Goal: Task Accomplishment & Management: Complete application form

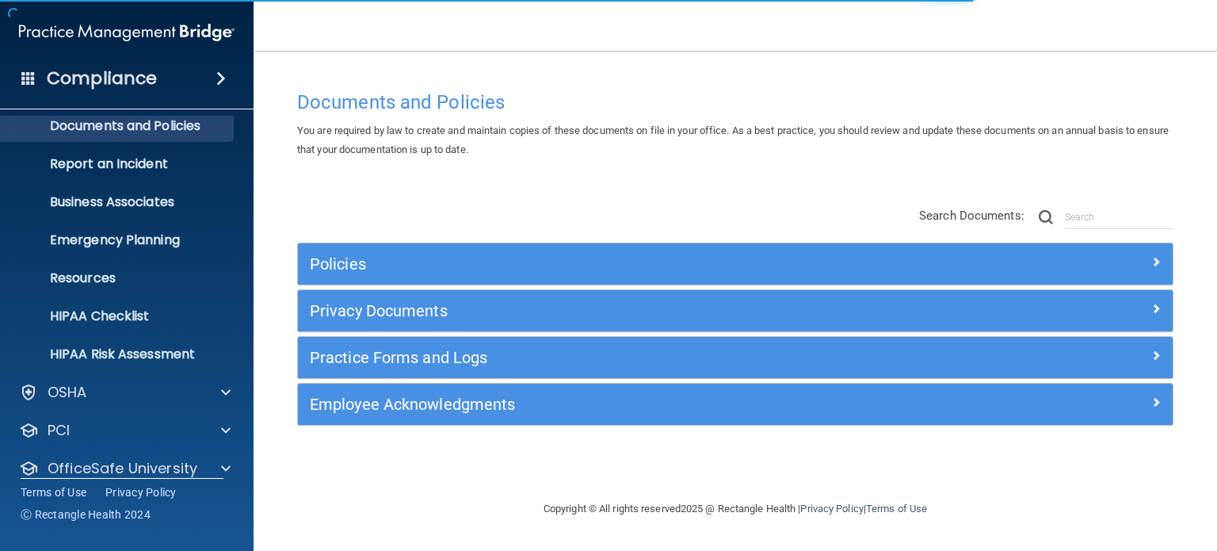
scroll to position [106, 0]
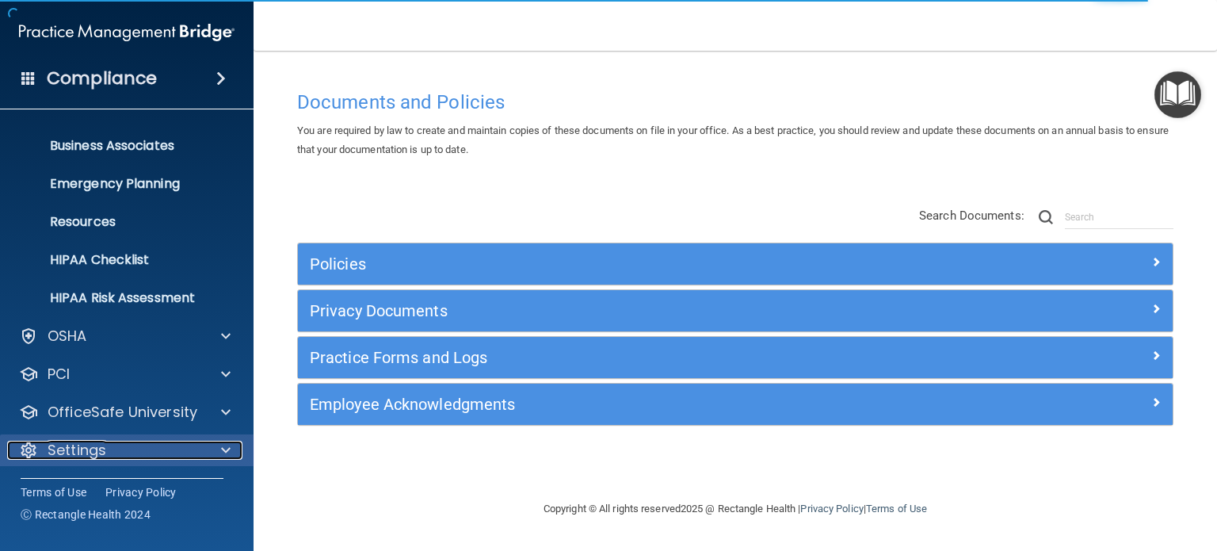
click at [228, 449] on span at bounding box center [226, 450] width 10 height 19
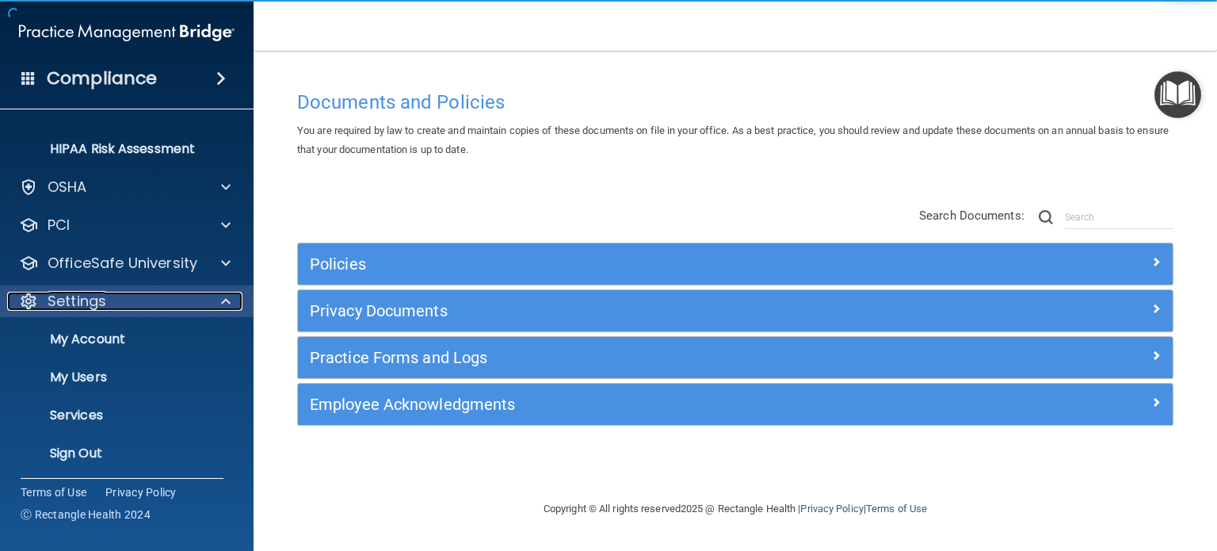
scroll to position [258, 0]
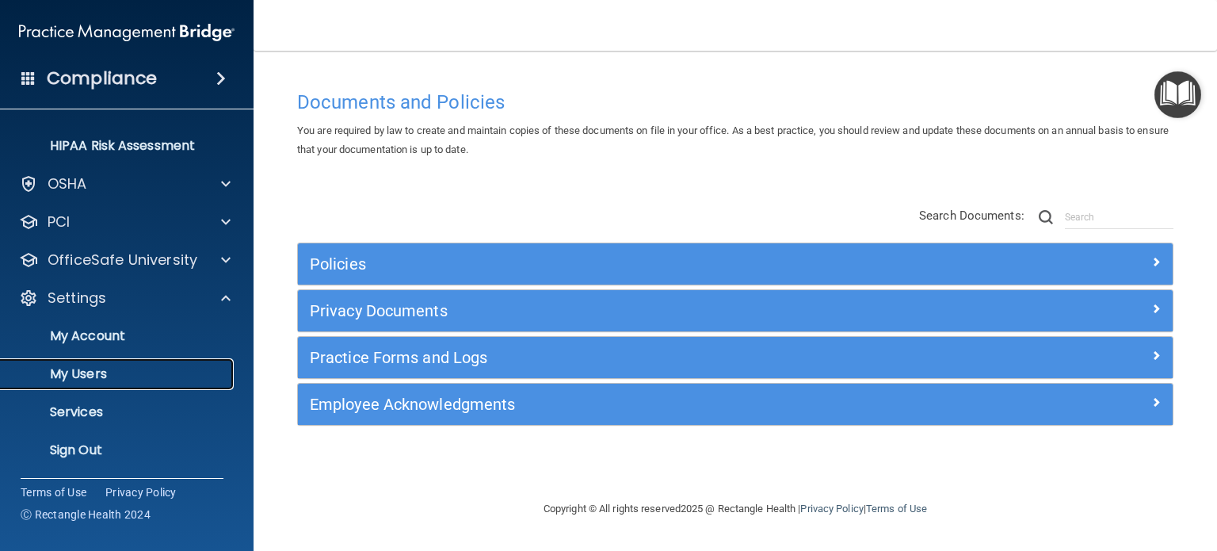
click at [82, 373] on p "My Users" at bounding box center [118, 374] width 216 height 16
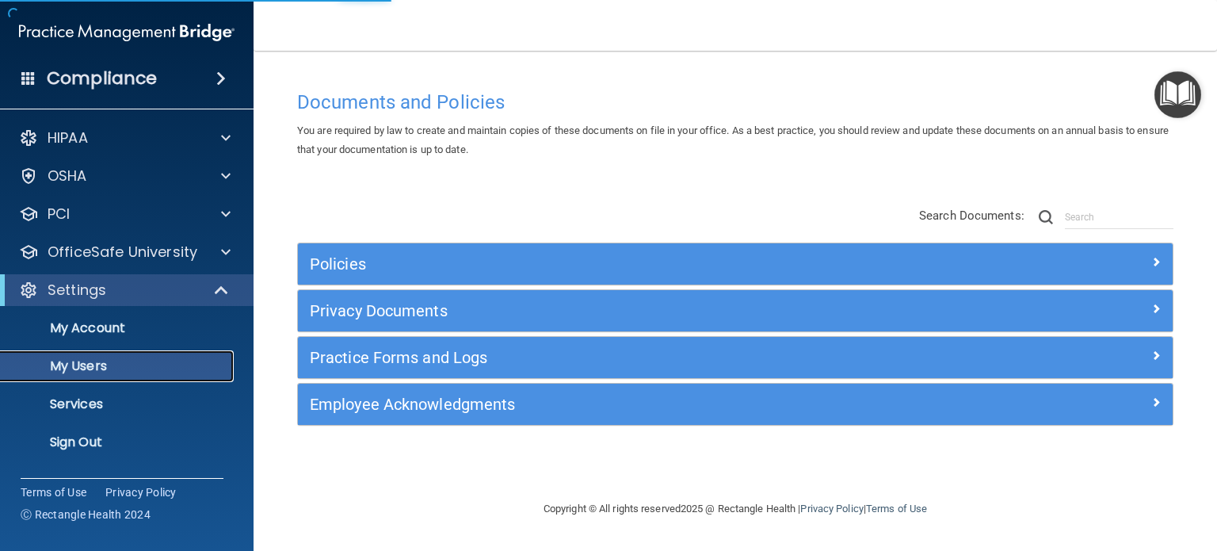
select select "20"
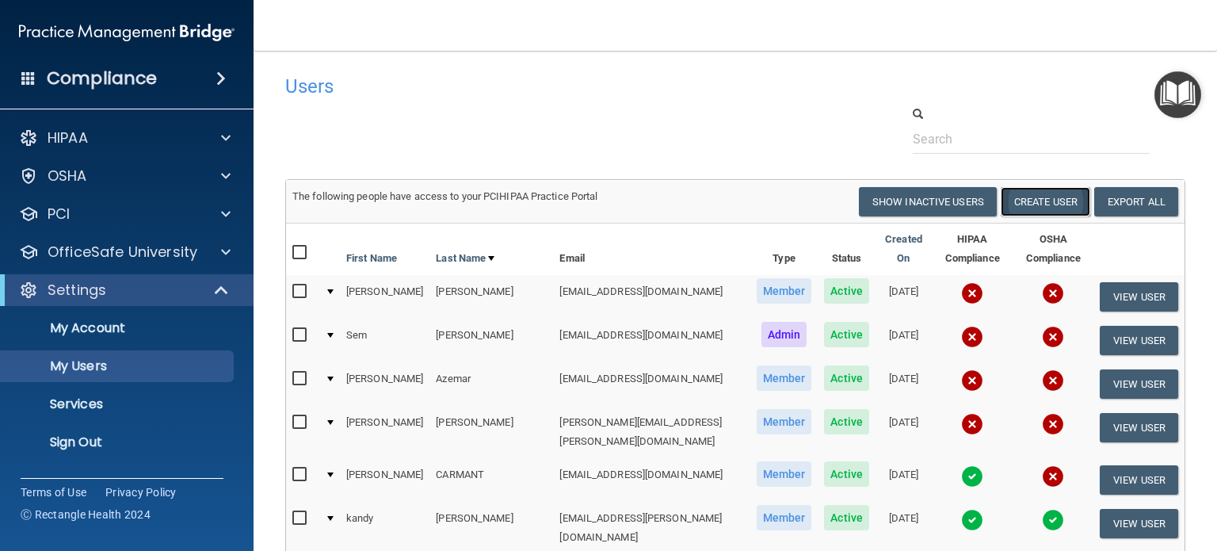
click at [1025, 200] on button "Create User" at bounding box center [1046, 201] width 90 height 29
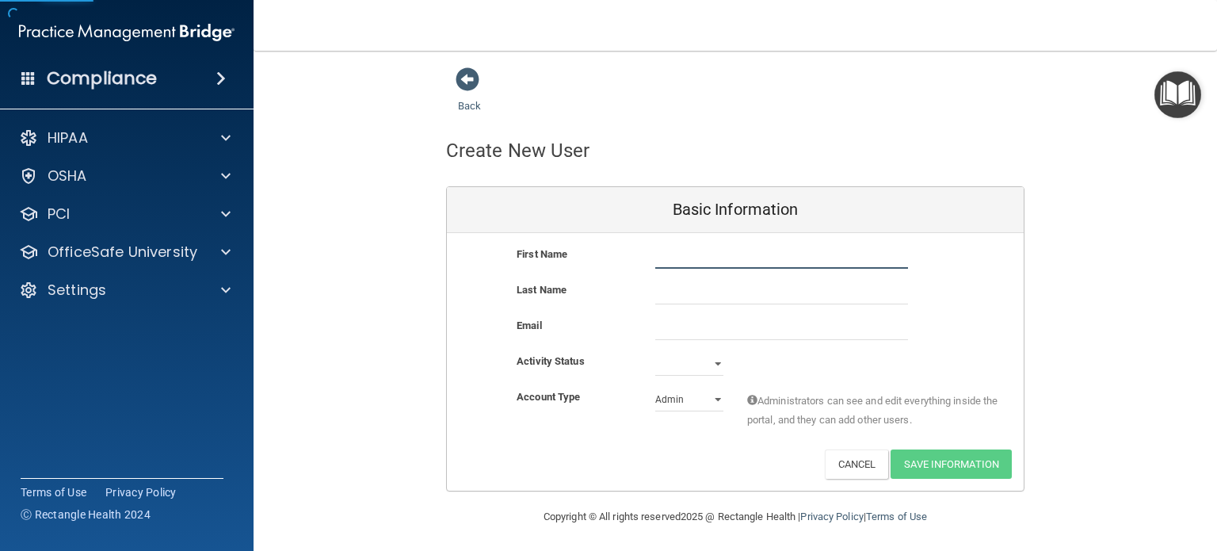
click at [686, 258] on input "text" at bounding box center [781, 257] width 253 height 24
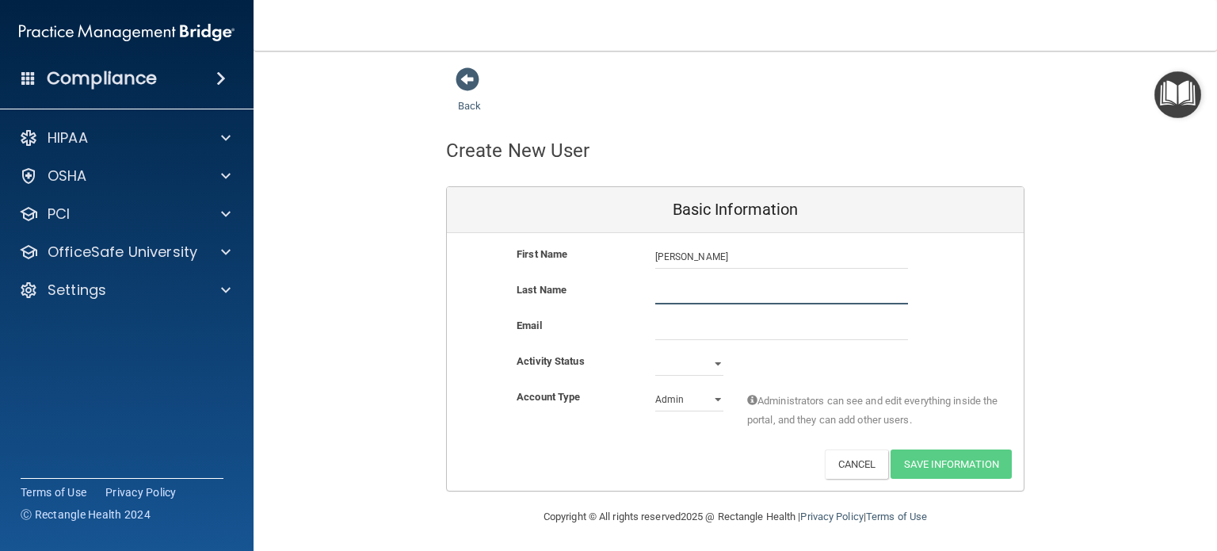
click at [703, 291] on input "text" at bounding box center [781, 293] width 253 height 24
click at [717, 255] on input "LEZCANO" at bounding box center [781, 257] width 253 height 24
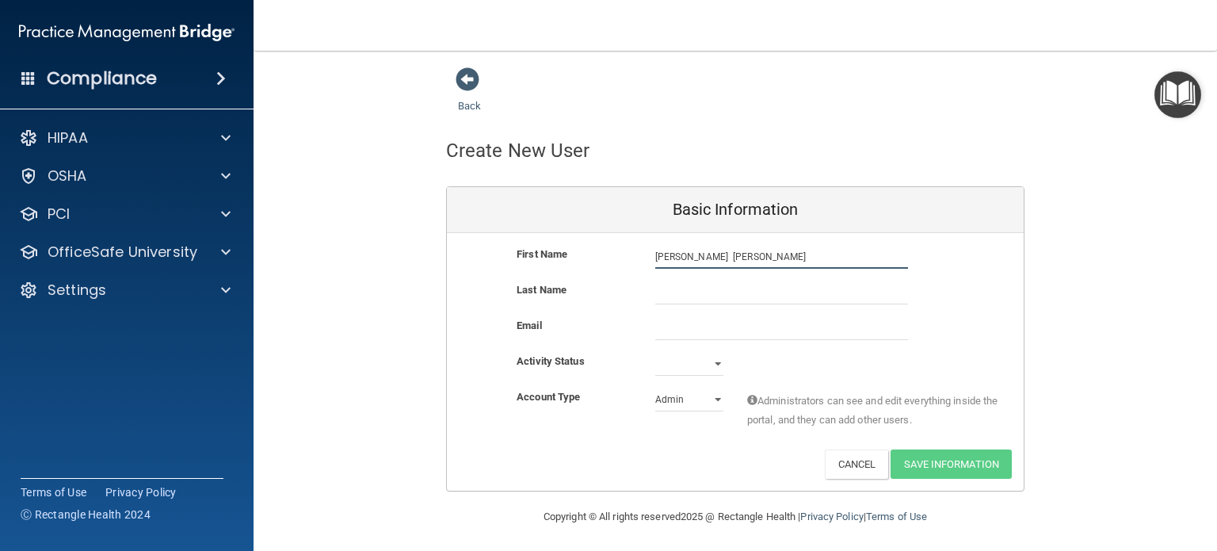
type input "[PERSON_NAME] [PERSON_NAME]"
click at [678, 300] on input "text" at bounding box center [781, 293] width 253 height 24
type input "HAILYS"
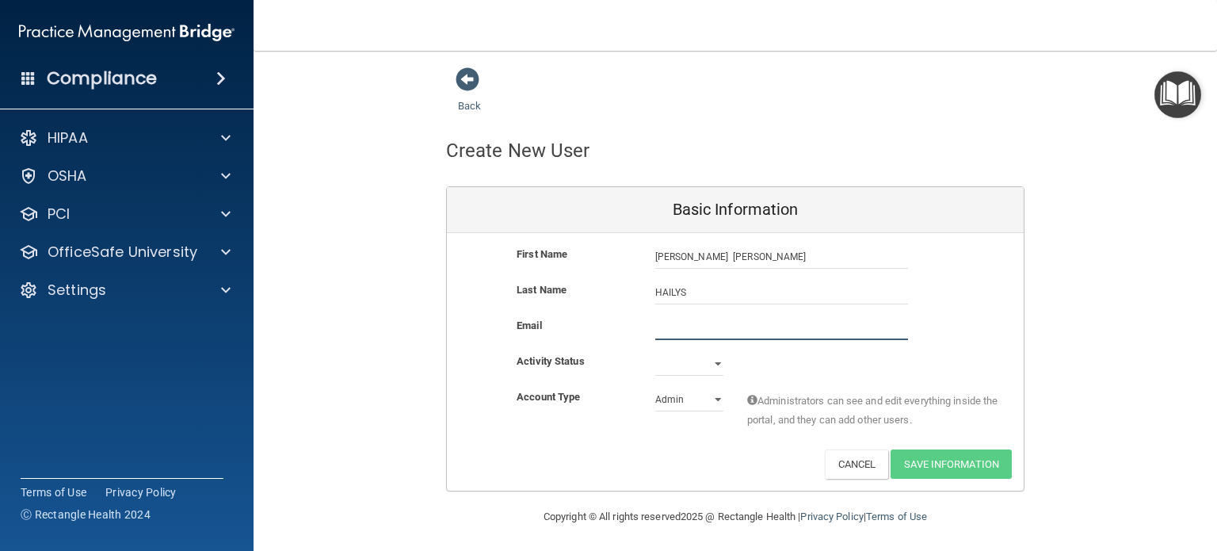
click at [665, 334] on input "email" at bounding box center [781, 328] width 253 height 24
click at [666, 327] on input "Hlescano@latinomedicalcenter.com" at bounding box center [781, 328] width 253 height 24
type input "Hlezcano@latinomedicalcenter.com"
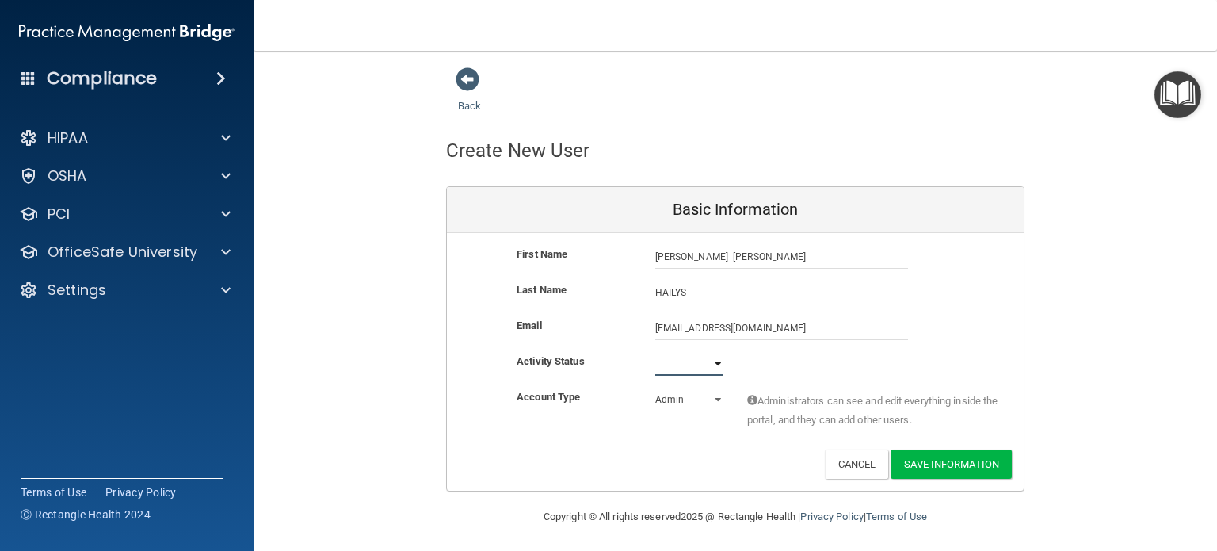
click at [711, 363] on select "Active Inactive" at bounding box center [689, 364] width 68 height 24
select select "active"
click at [655, 352] on select "Active Inactive" at bounding box center [689, 364] width 68 height 24
click at [713, 399] on select "Admin Member" at bounding box center [689, 399] width 68 height 24
select select "practice_member"
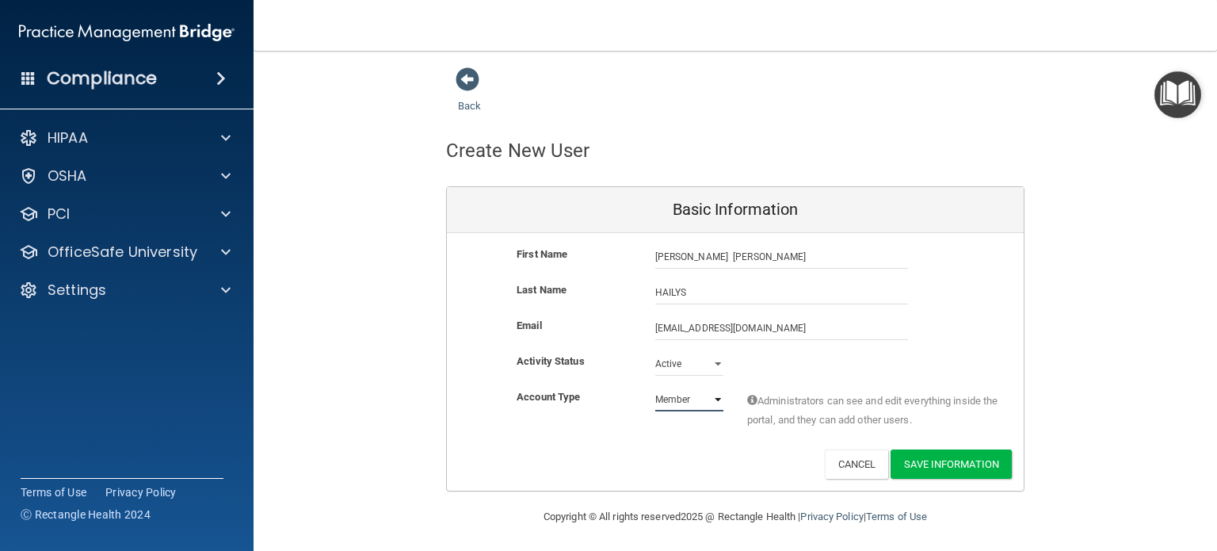
click at [655, 387] on select "Admin Member" at bounding box center [689, 399] width 68 height 24
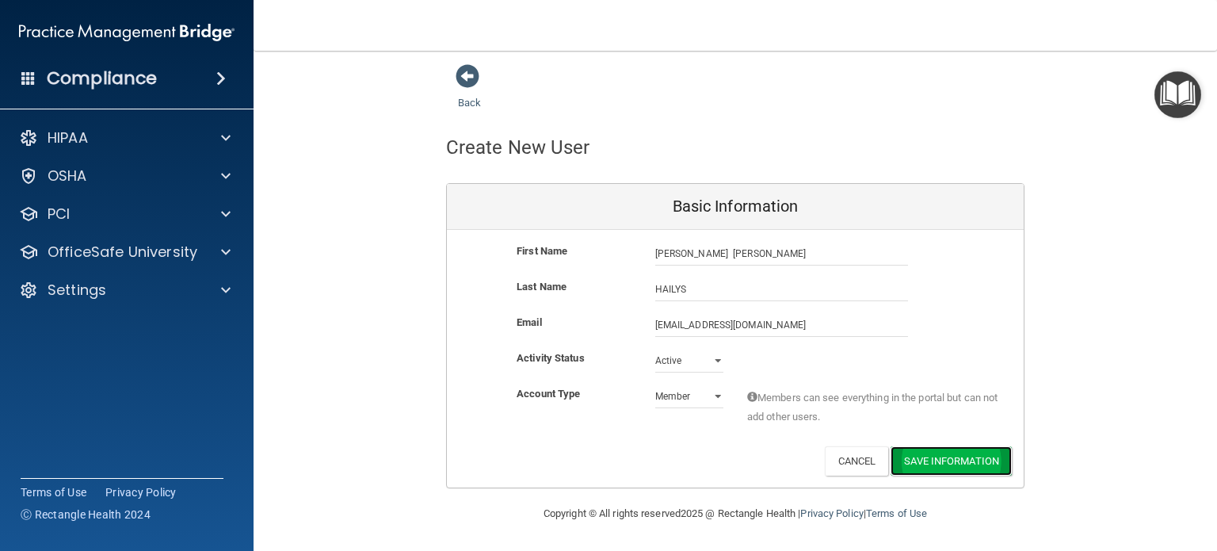
click at [919, 460] on button "Save Information" at bounding box center [951, 460] width 121 height 29
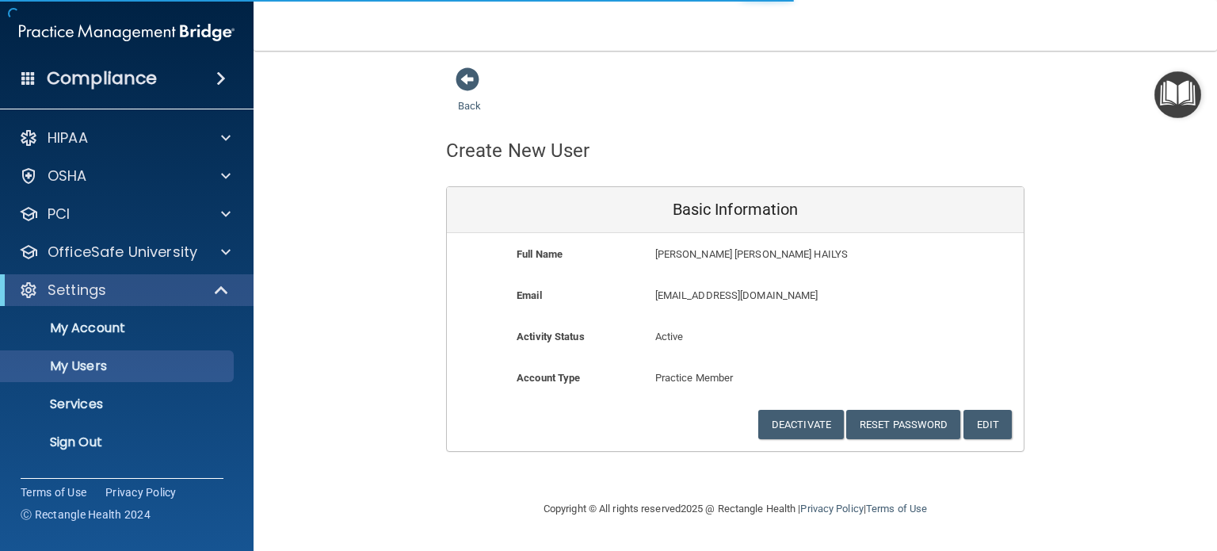
select select "20"
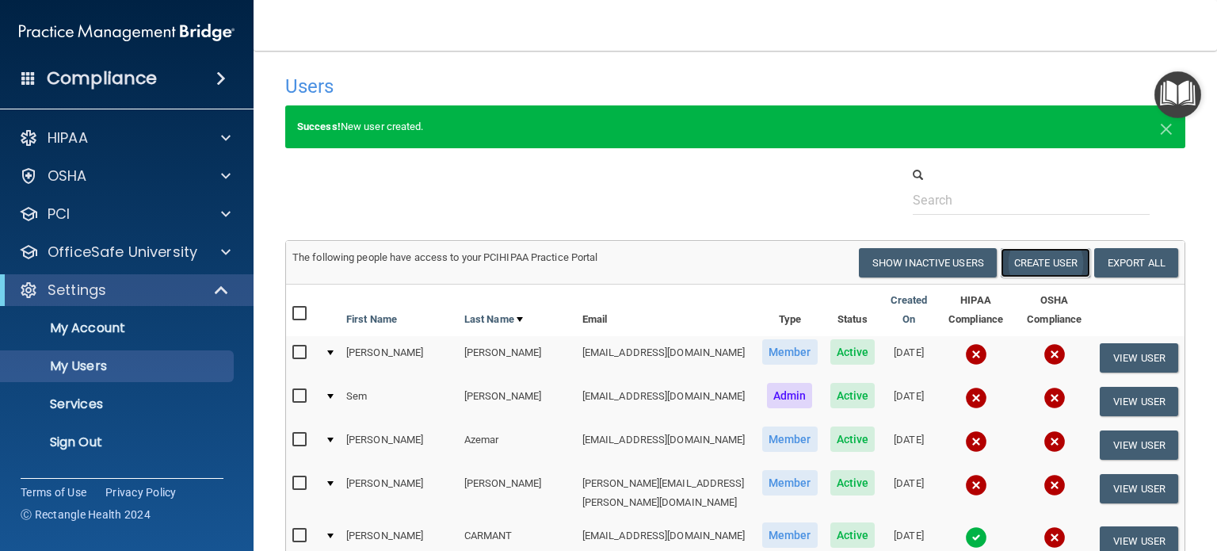
click at [1025, 263] on button "Create User" at bounding box center [1046, 262] width 90 height 29
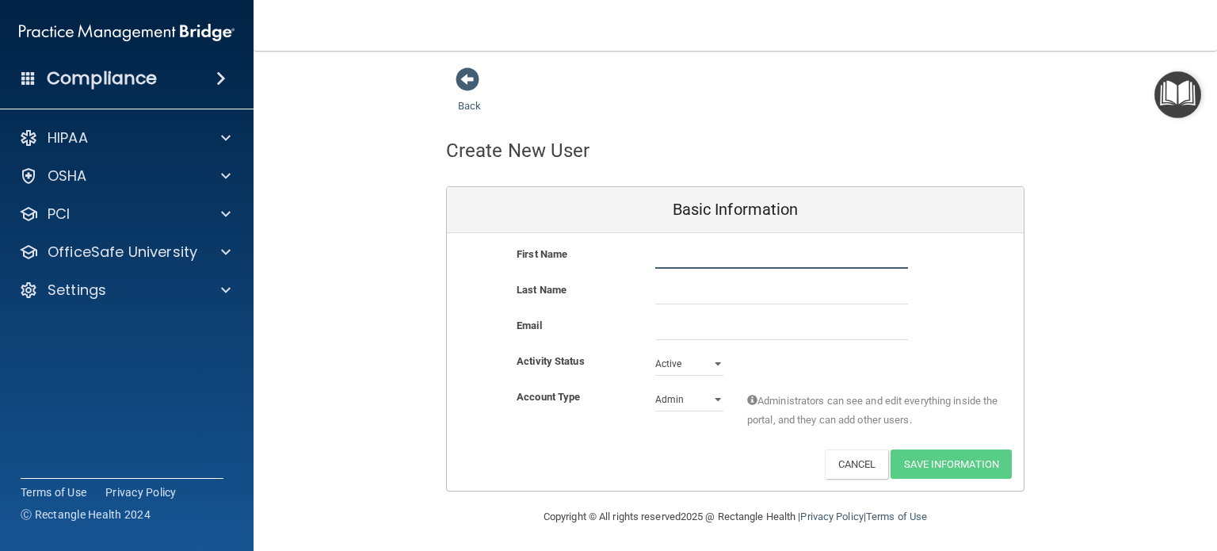
click at [679, 258] on input "text" at bounding box center [781, 257] width 253 height 24
type input "Trujillo"
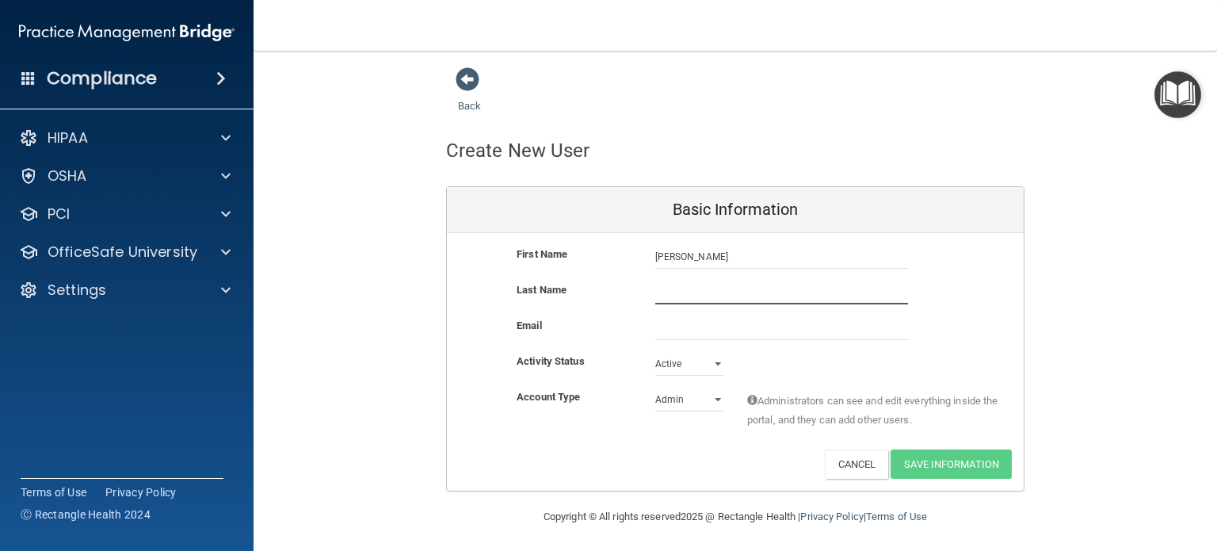
click at [675, 291] on input "text" at bounding box center [781, 293] width 253 height 24
type input "Jose"
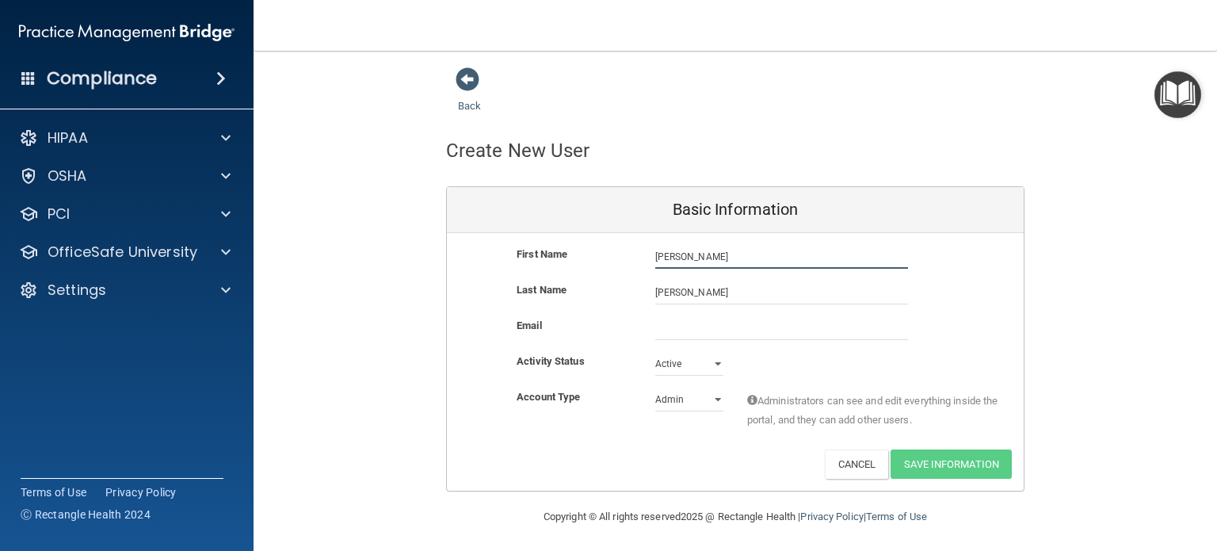
click at [695, 261] on input "Trujillo" at bounding box center [781, 257] width 253 height 24
type input "[PERSON_NAME]"
drag, startPoint x: 674, startPoint y: 293, endPoint x: 645, endPoint y: 294, distance: 28.5
click at [645, 294] on div "Jose" at bounding box center [781, 293] width 277 height 24
type input "[PERSON_NAME]"
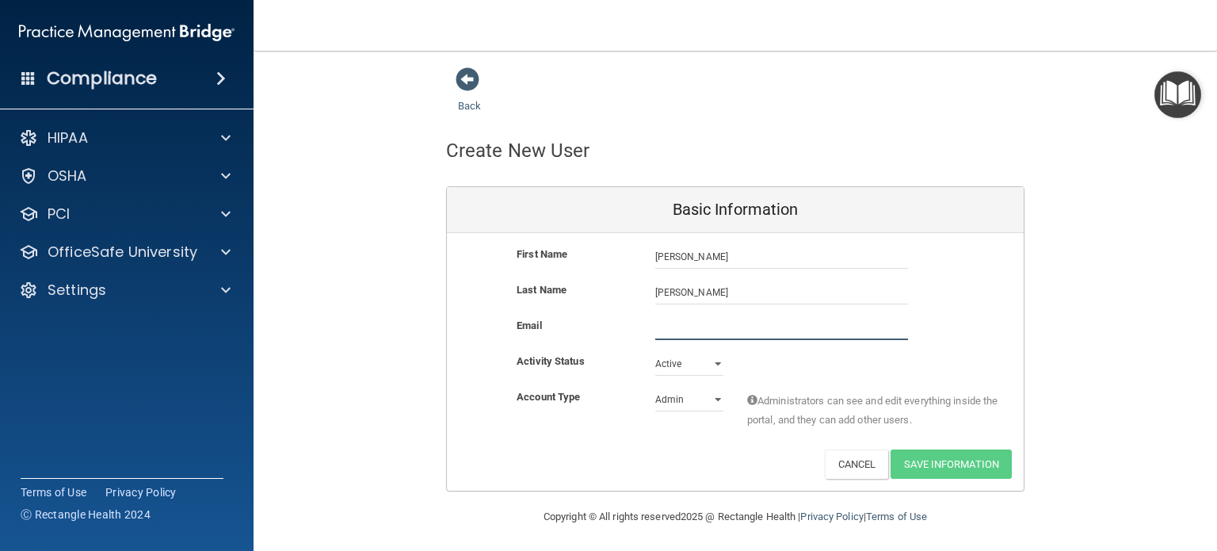
click at [677, 329] on input "email" at bounding box center [781, 328] width 253 height 24
type input "[EMAIL_ADDRESS][DOMAIN_NAME]"
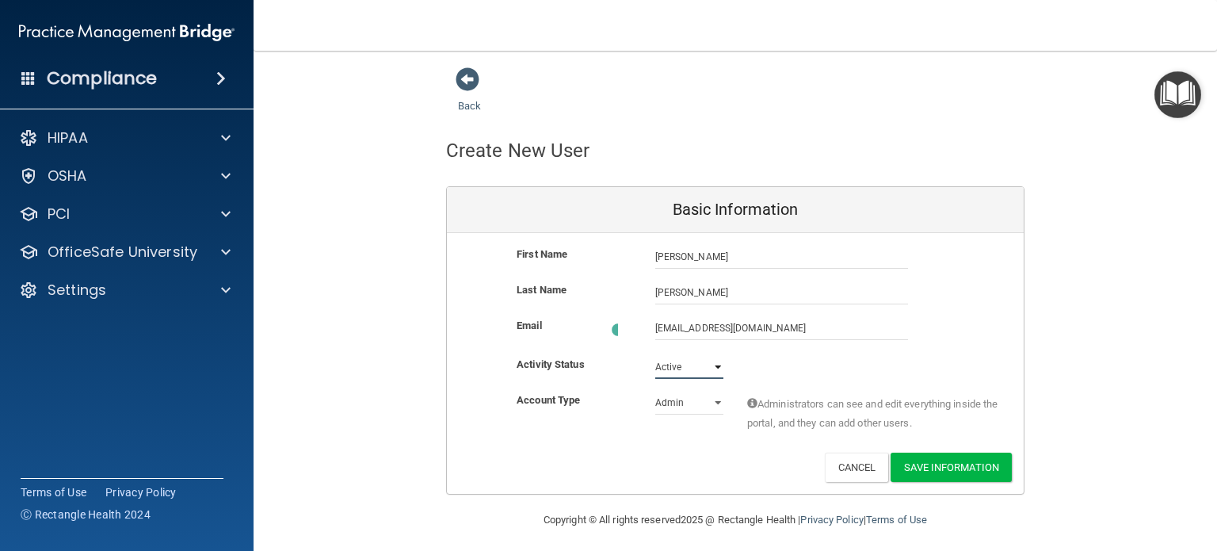
click at [709, 366] on select "Active Inactive" at bounding box center [689, 367] width 68 height 24
click at [655, 355] on select "Active Inactive" at bounding box center [689, 367] width 68 height 24
click at [707, 395] on select "Admin Member" at bounding box center [689, 399] width 68 height 24
select select "practice_member"
click at [655, 387] on select "Admin Member" at bounding box center [689, 399] width 68 height 24
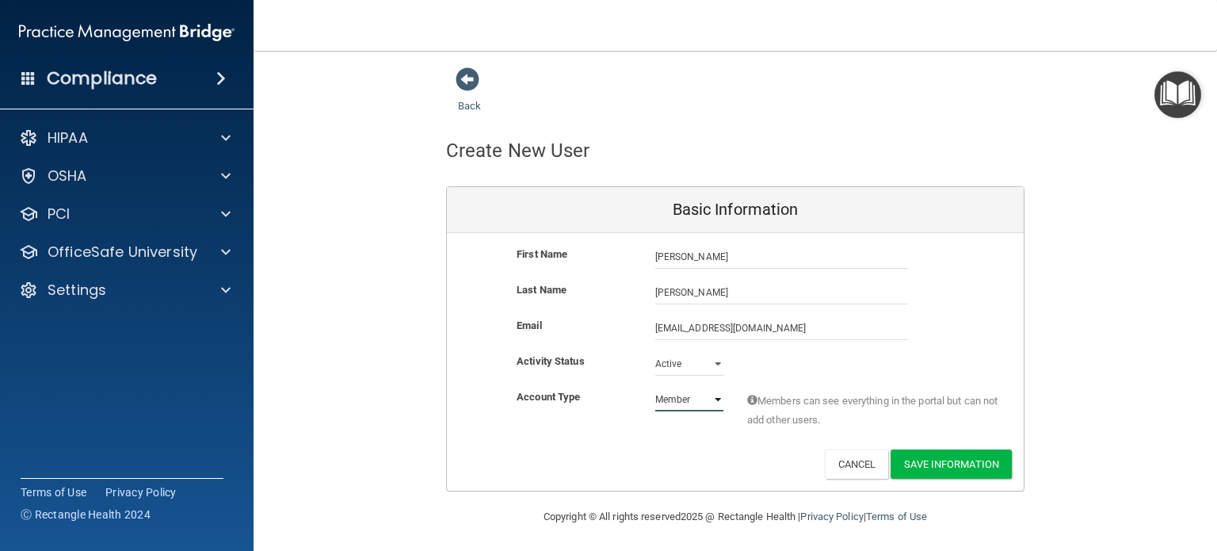
scroll to position [3, 0]
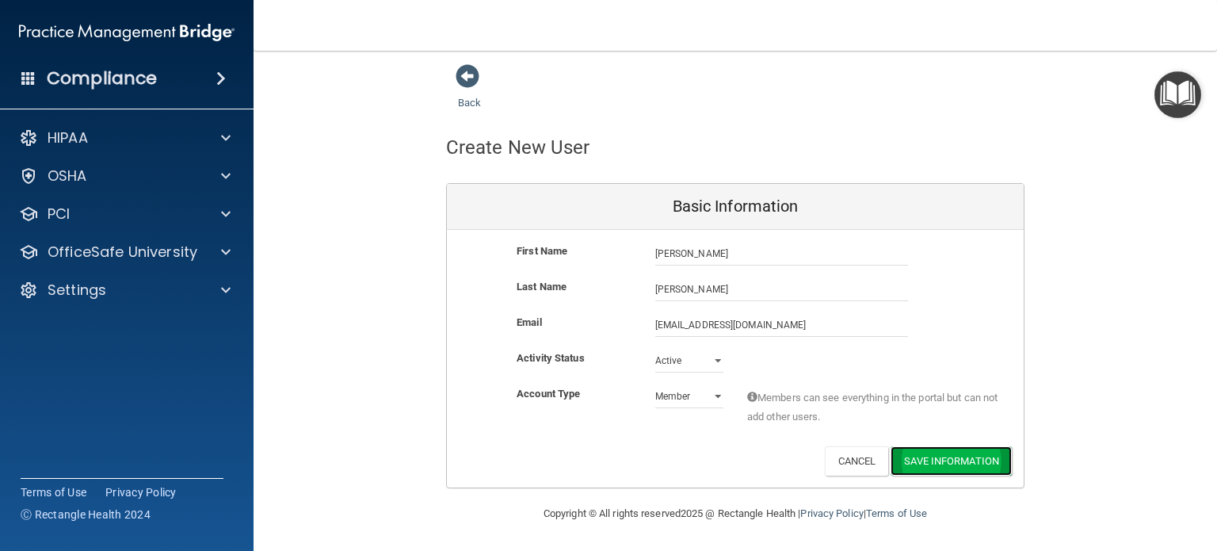
click at [913, 456] on button "Save Information" at bounding box center [951, 460] width 121 height 29
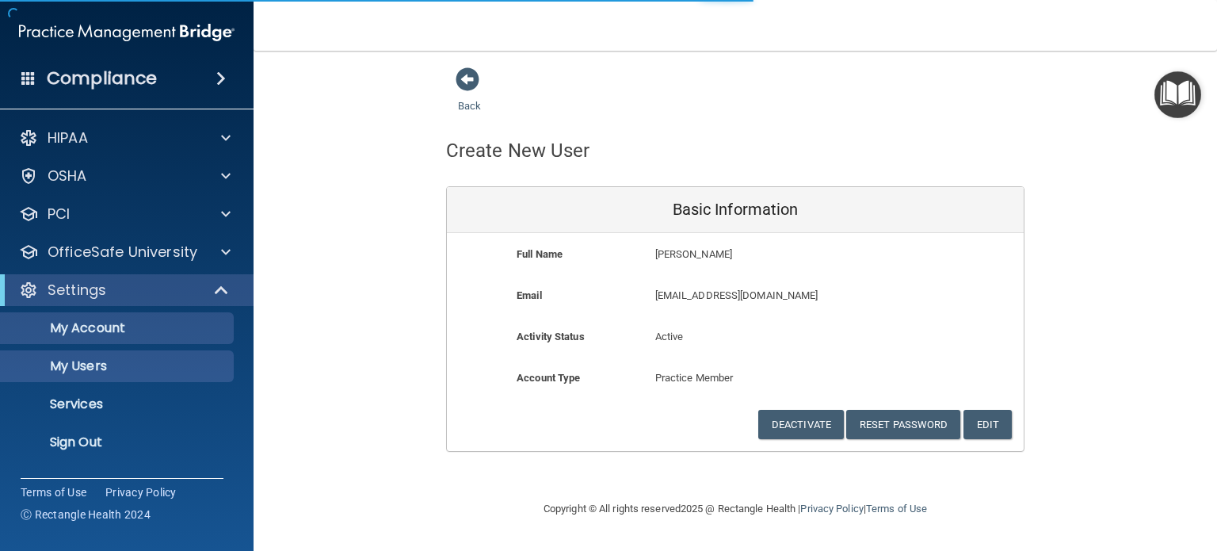
select select "20"
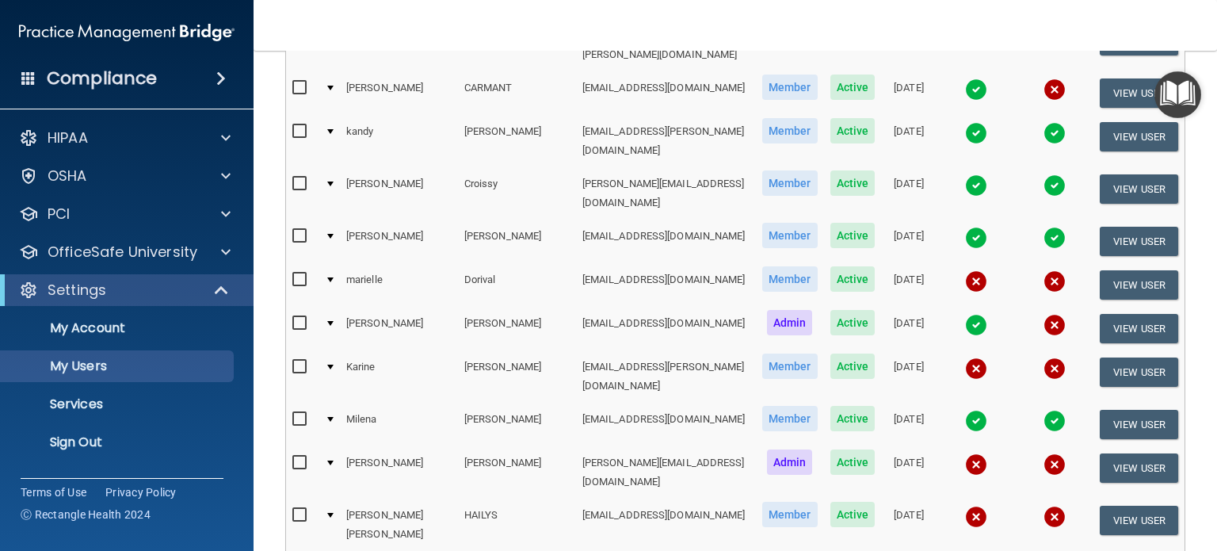
scroll to position [475, 0]
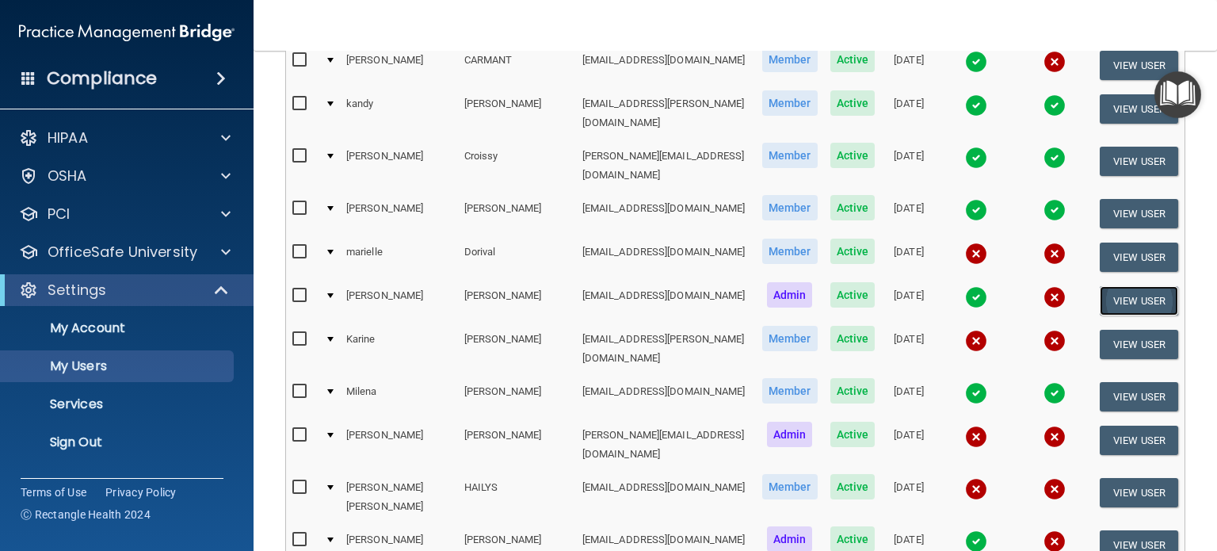
click at [1131, 286] on button "View User" at bounding box center [1139, 300] width 78 height 29
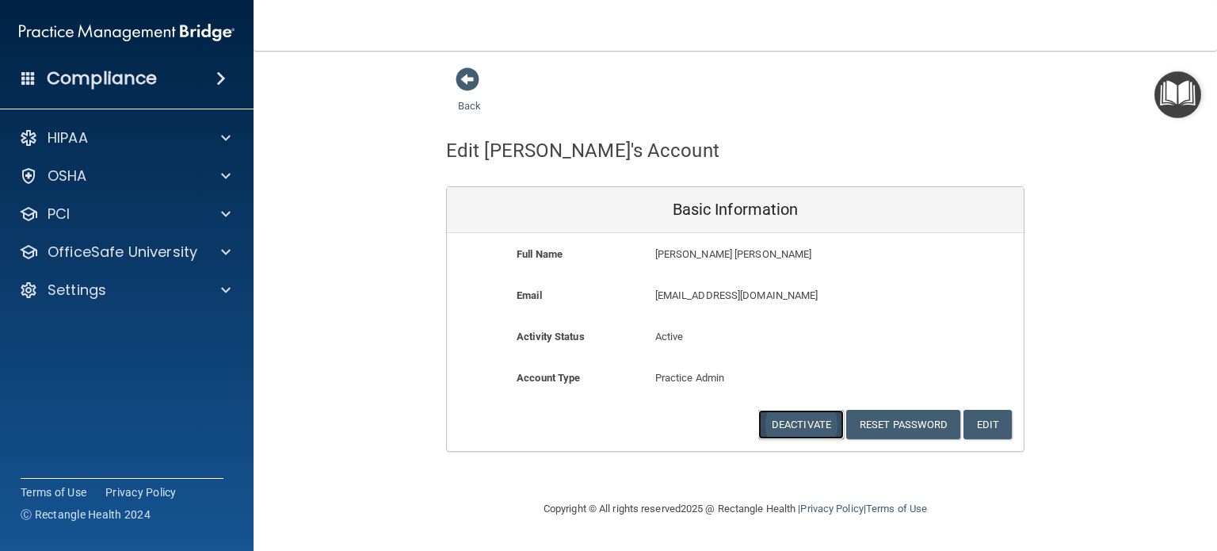
click at [790, 427] on button "Deactivate" at bounding box center [801, 424] width 86 height 29
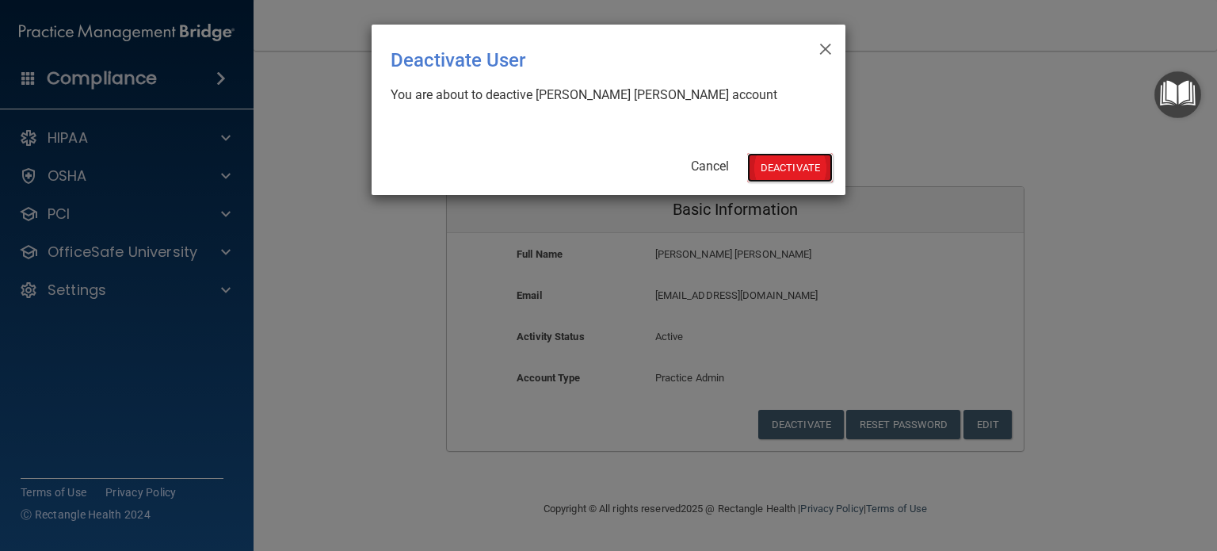
click at [804, 170] on button "Deactivate" at bounding box center [790, 167] width 86 height 29
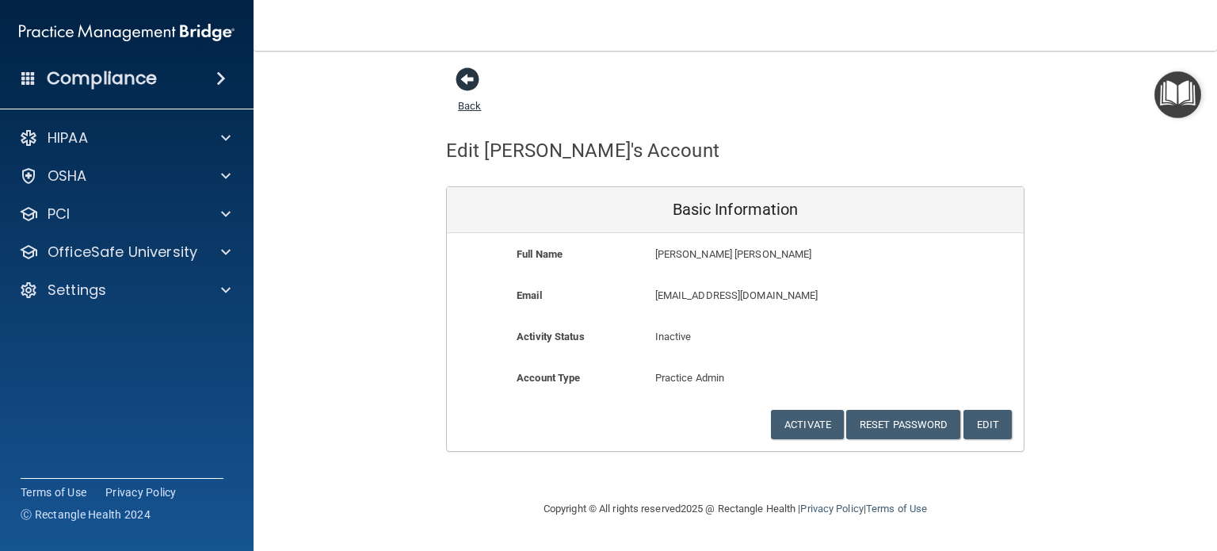
click at [462, 81] on span at bounding box center [468, 79] width 24 height 24
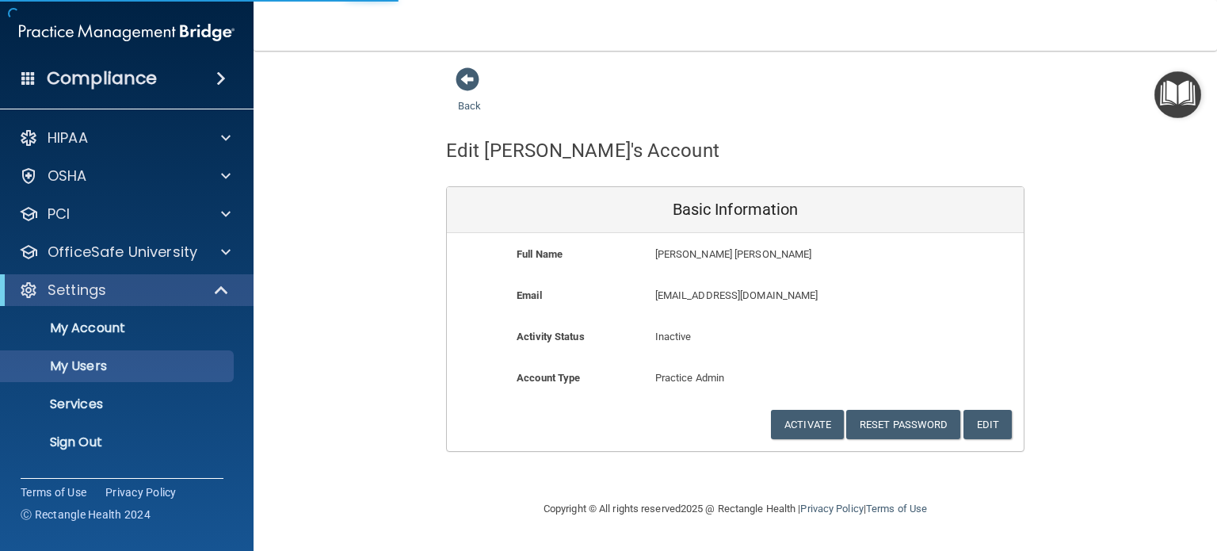
select select "20"
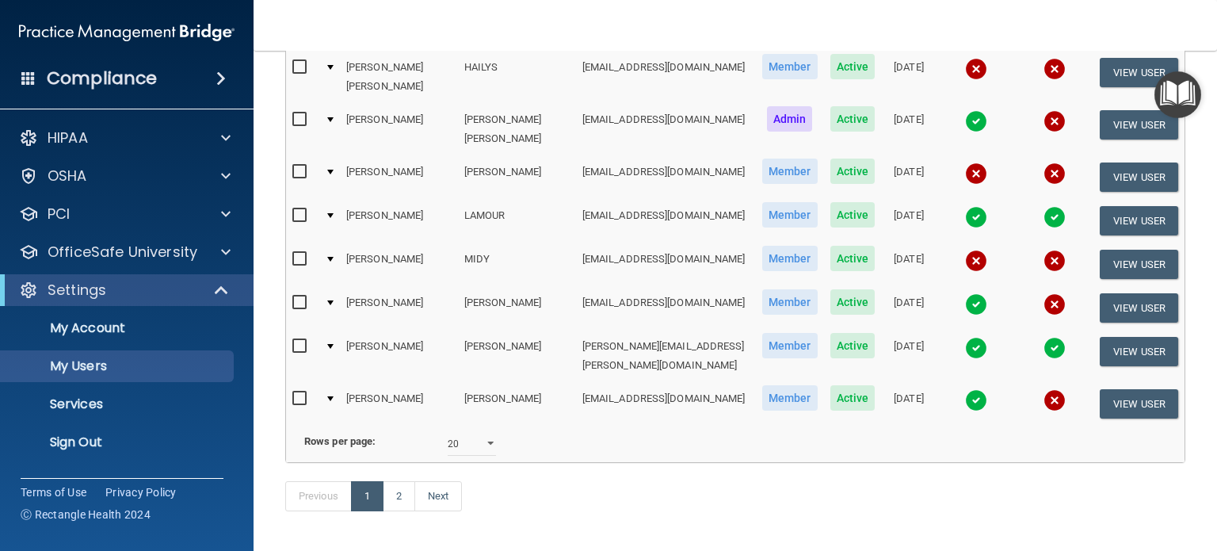
scroll to position [879, 0]
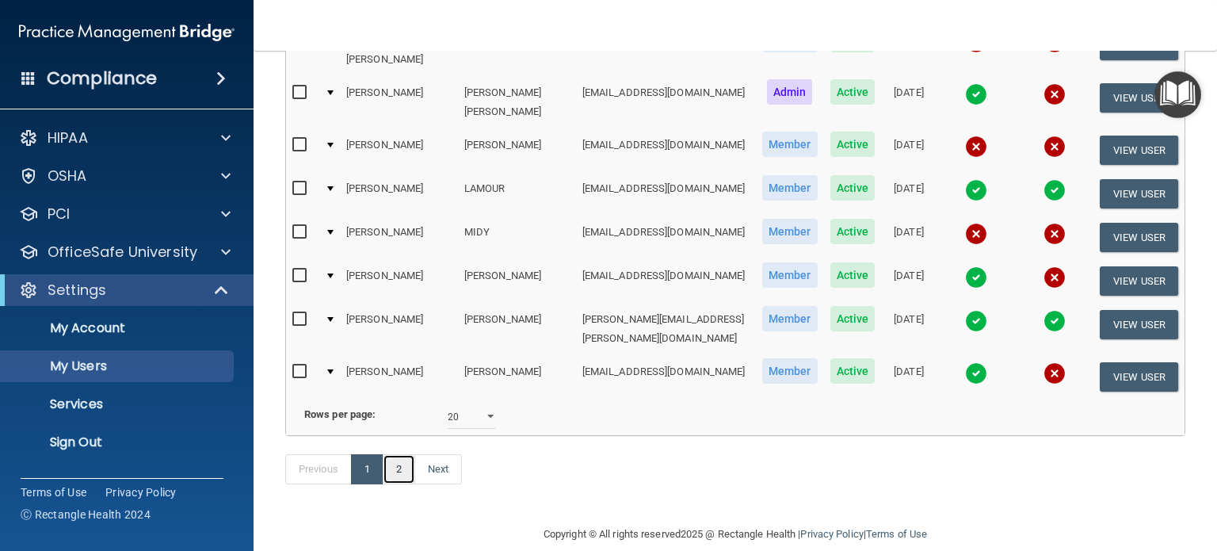
click at [399, 458] on link "2" at bounding box center [399, 469] width 32 height 30
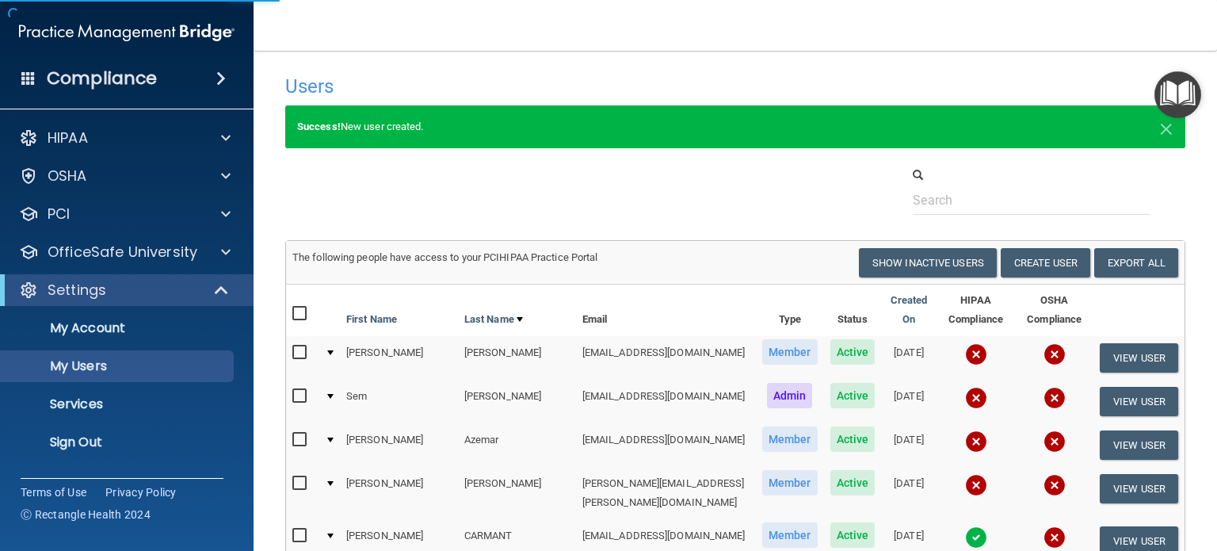
select select "20"
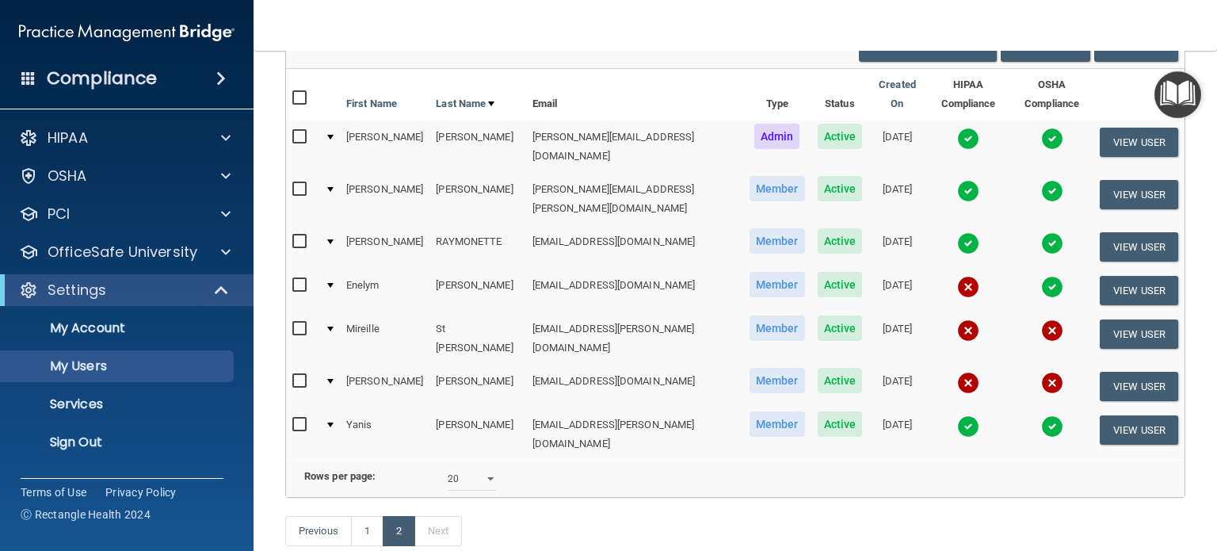
scroll to position [158, 0]
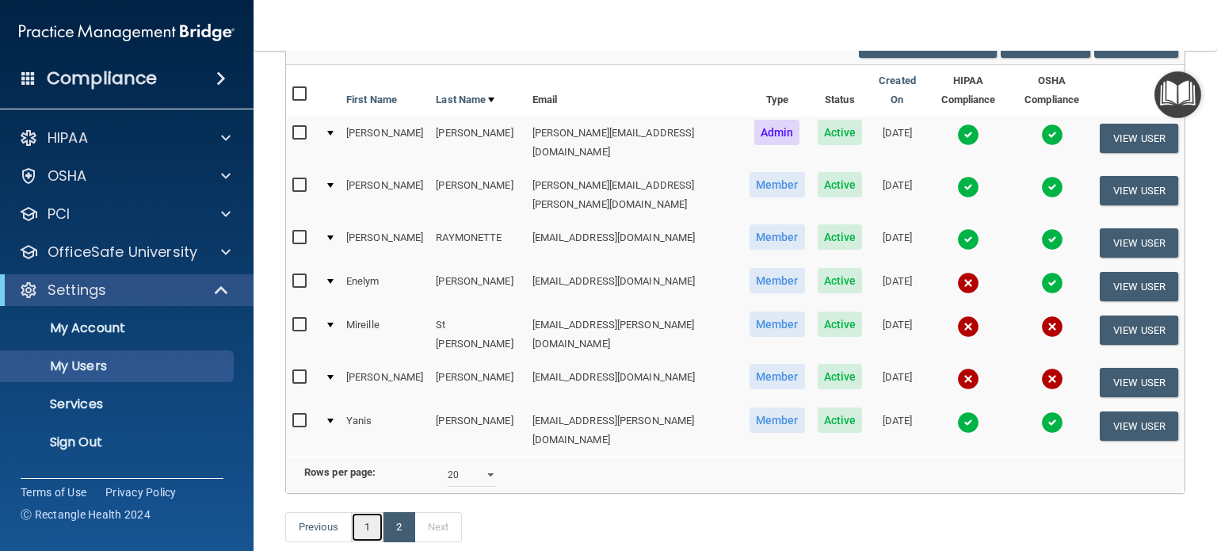
click at [364, 525] on link "1" at bounding box center [367, 527] width 32 height 30
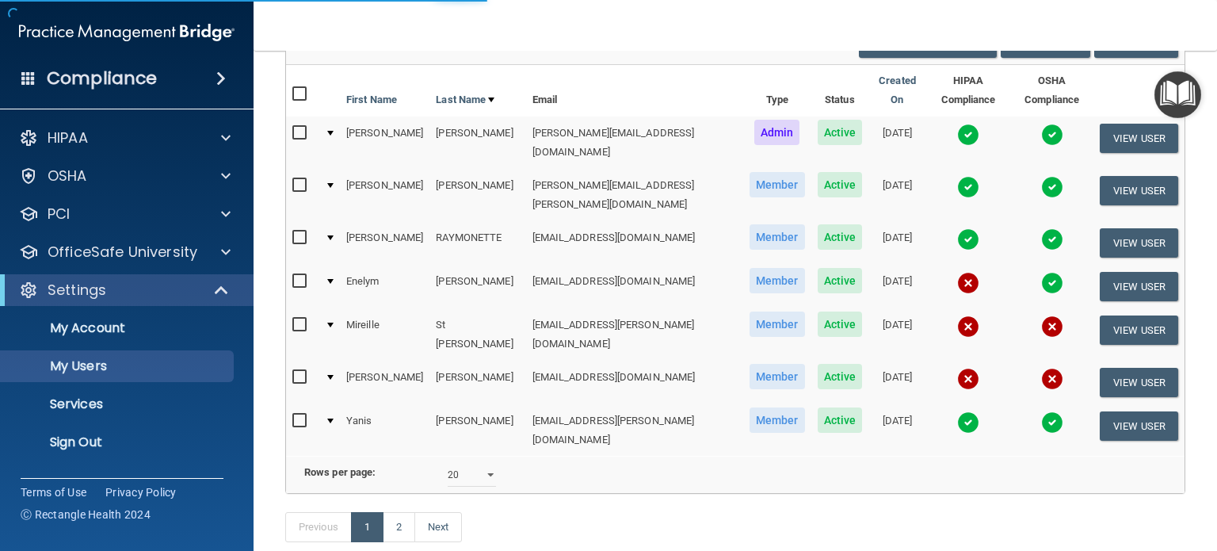
select select "20"
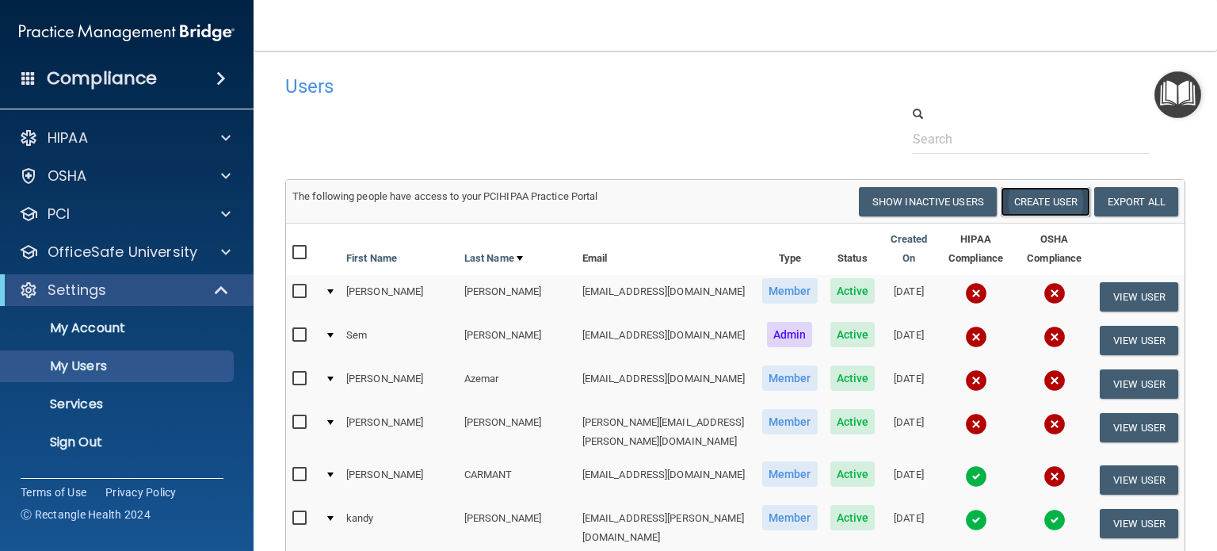
click at [1029, 202] on button "Create User" at bounding box center [1046, 201] width 90 height 29
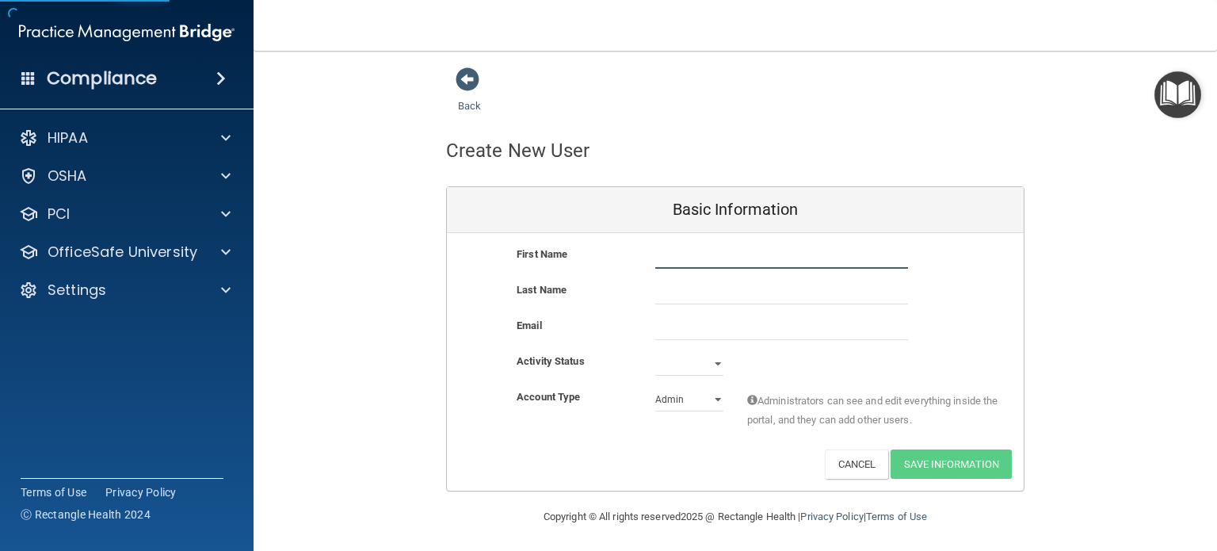
click at [702, 262] on input "text" at bounding box center [781, 257] width 253 height 24
type input "[PERSON_NAME]"
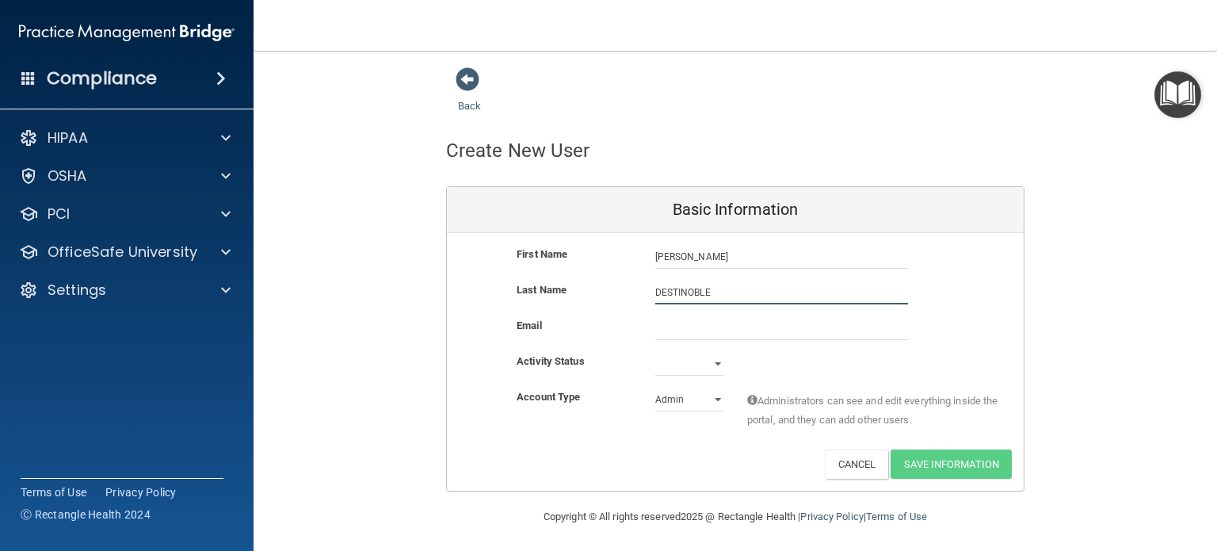
type input "DESTINOBLE"
click at [663, 332] on input "email" at bounding box center [781, 328] width 253 height 24
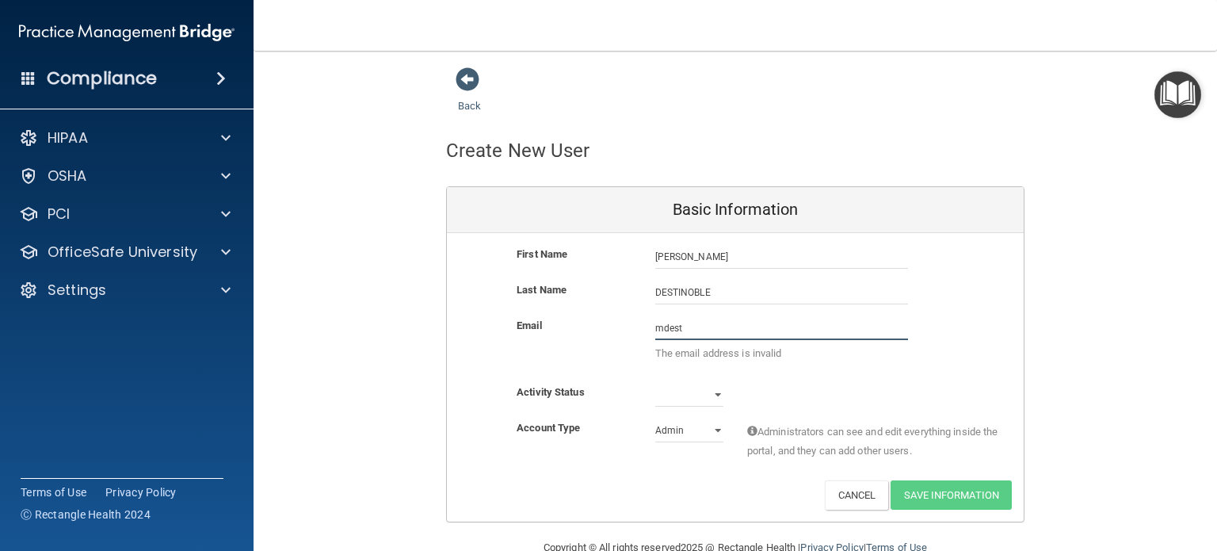
type input "[EMAIL_ADDRESS][DOMAIN_NAME]"
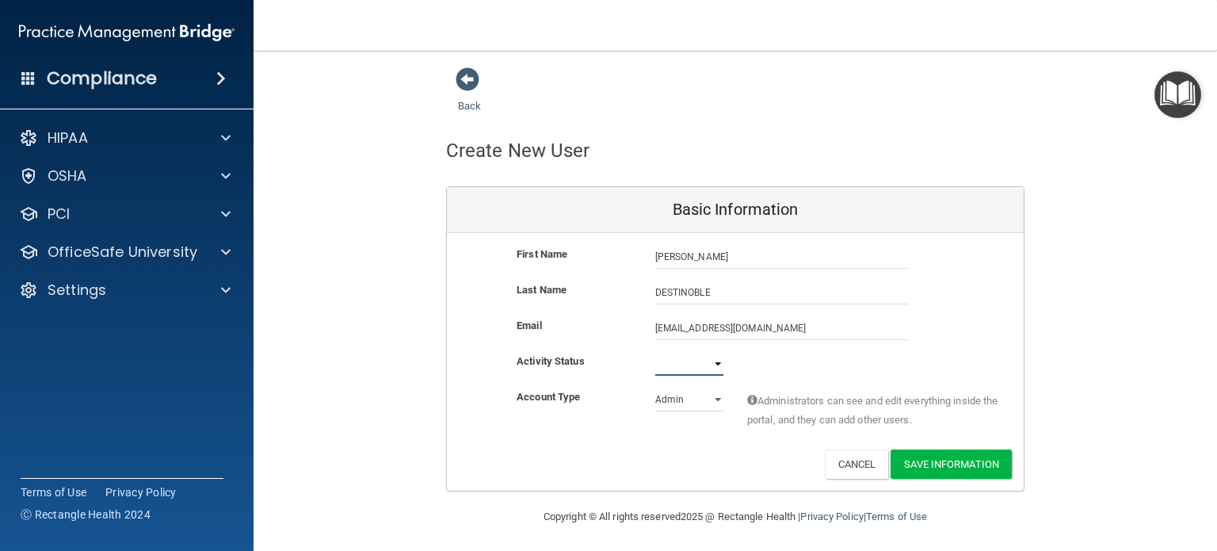
click at [685, 372] on select "Active Inactive" at bounding box center [689, 364] width 68 height 24
select select "active"
click at [655, 352] on select "Active Inactive" at bounding box center [689, 364] width 68 height 24
click at [677, 403] on select "Admin Member" at bounding box center [689, 399] width 68 height 24
select select "practice_member"
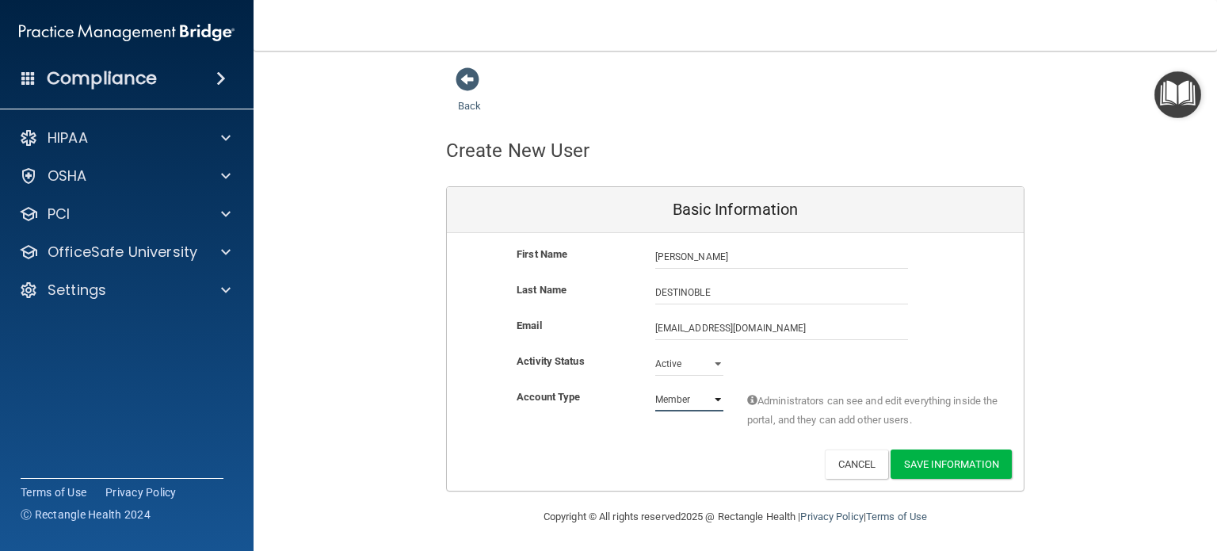
click at [655, 387] on select "Admin Member" at bounding box center [689, 399] width 68 height 24
click at [921, 468] on button "Save Information" at bounding box center [951, 463] width 121 height 29
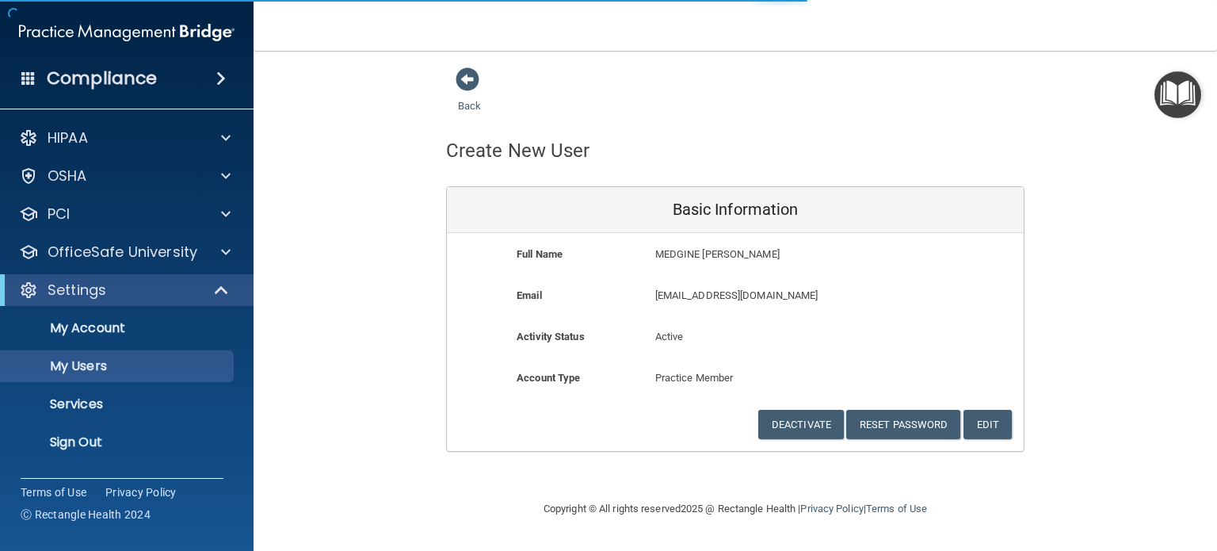
select select "20"
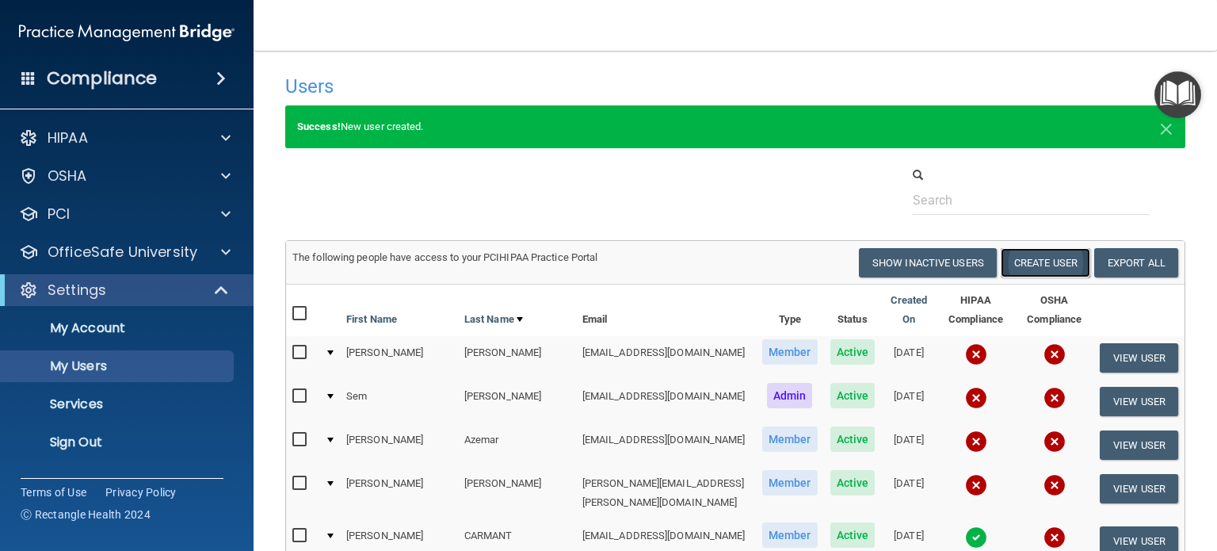
click at [1033, 261] on button "Create User" at bounding box center [1046, 262] width 90 height 29
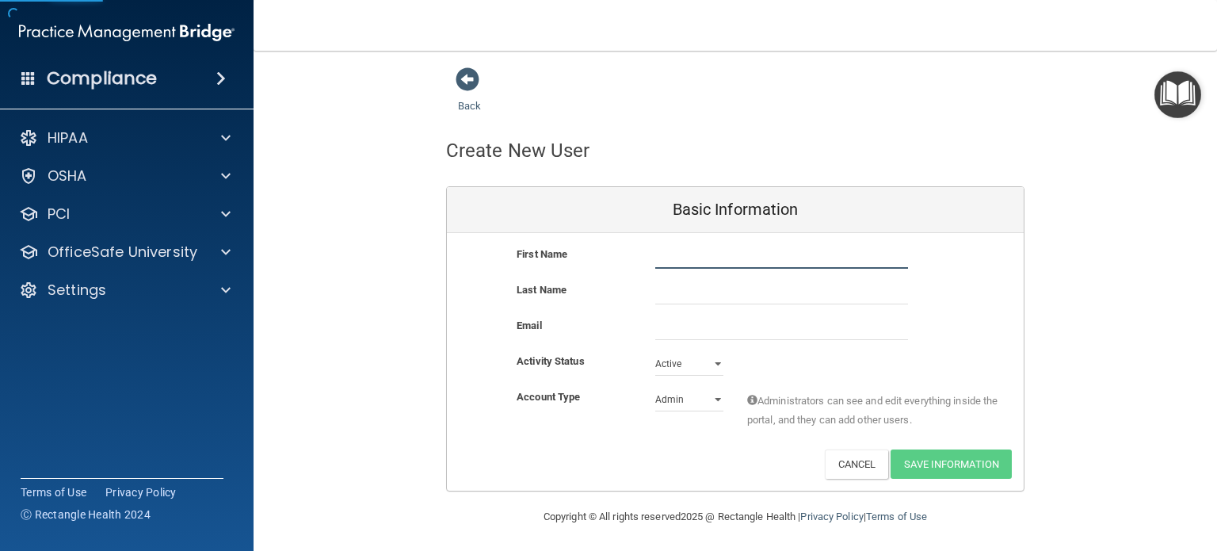
click at [708, 262] on input "text" at bounding box center [781, 257] width 253 height 24
type input "v"
type input "[PERSON_NAME]"
click at [681, 342] on div "Email" at bounding box center [735, 334] width 577 height 36
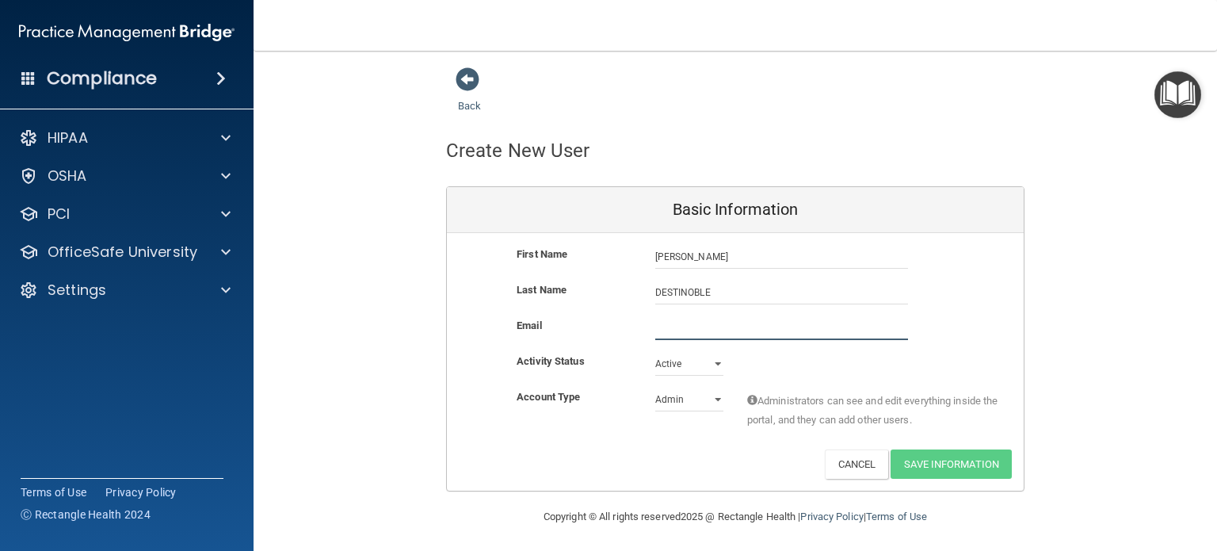
click at [685, 337] on input "email" at bounding box center [781, 328] width 253 height 24
drag, startPoint x: 720, startPoint y: 291, endPoint x: 630, endPoint y: 291, distance: 90.3
click at [630, 291] on div "Last Name [PERSON_NAME]" at bounding box center [735, 293] width 577 height 24
type input "[PERSON_NAME]"
click at [662, 331] on input "email" at bounding box center [781, 328] width 253 height 24
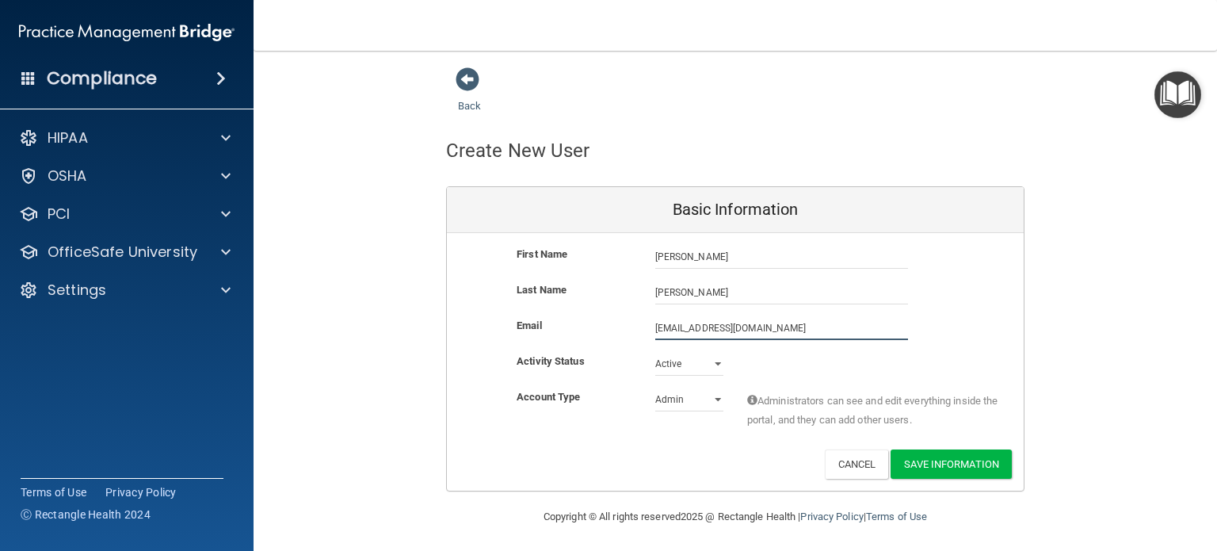
type input "[EMAIL_ADDRESS][DOMAIN_NAME]"
click at [711, 401] on select "Admin Member" at bounding box center [689, 399] width 68 height 24
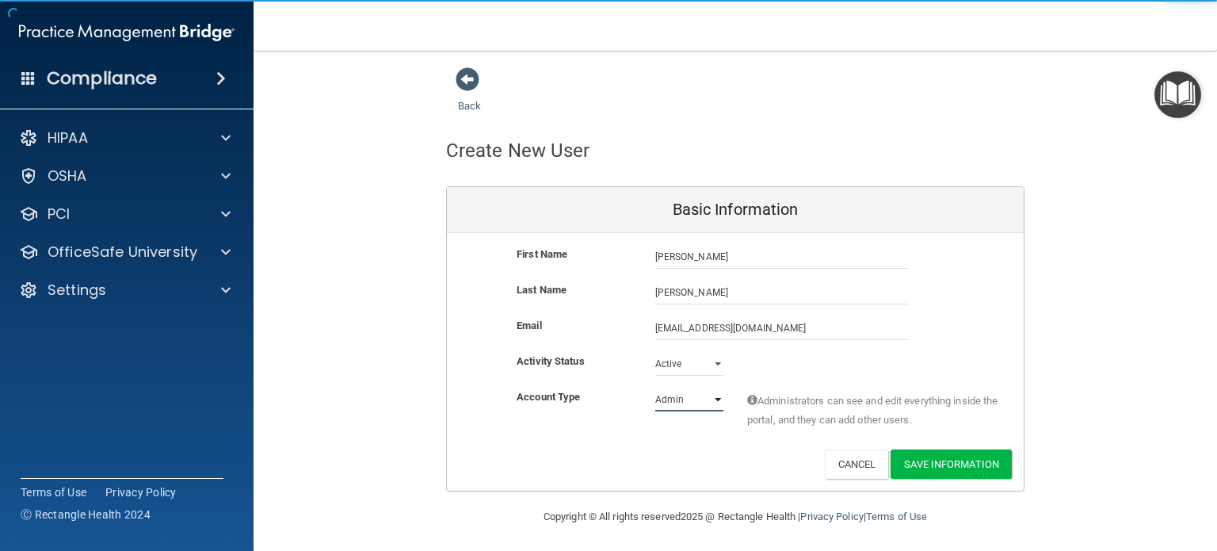
select select "practice_member"
click at [655, 387] on select "Admin Member" at bounding box center [689, 399] width 68 height 24
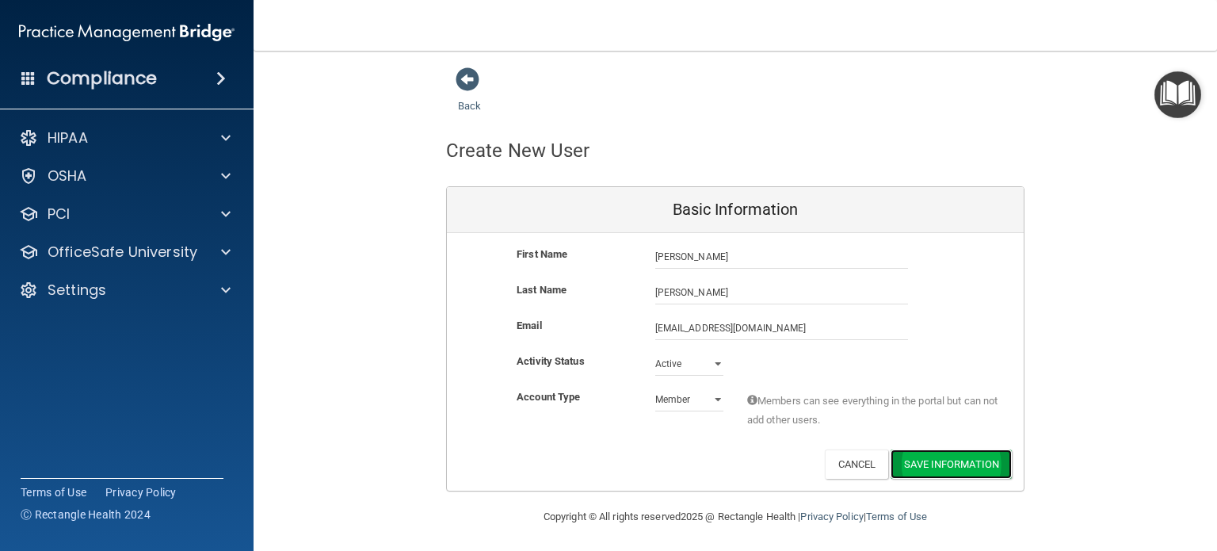
click at [921, 468] on button "Save Information" at bounding box center [951, 463] width 121 height 29
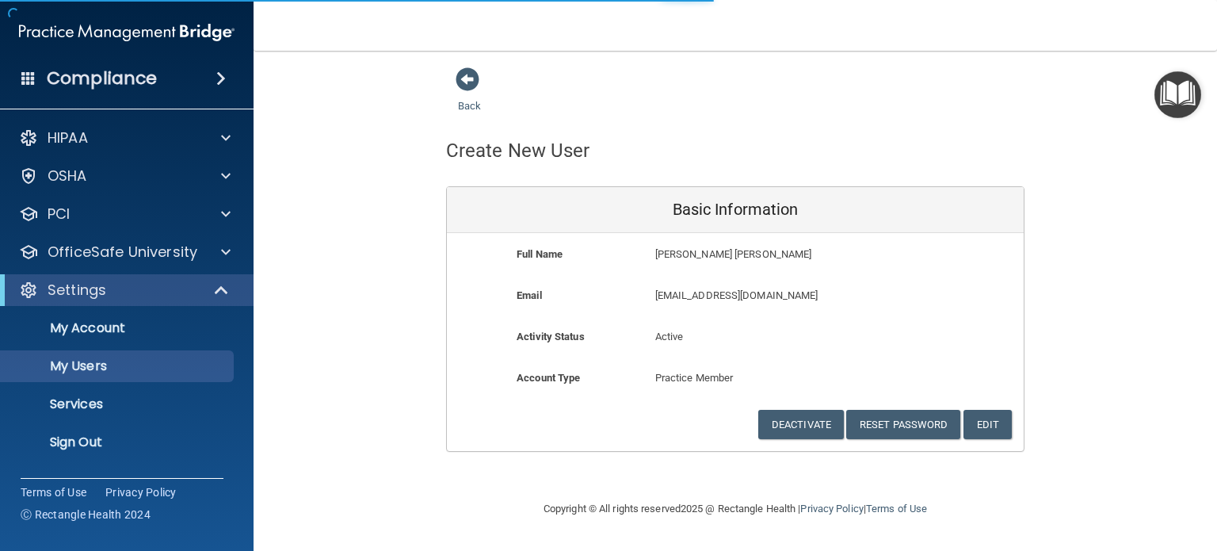
select select "20"
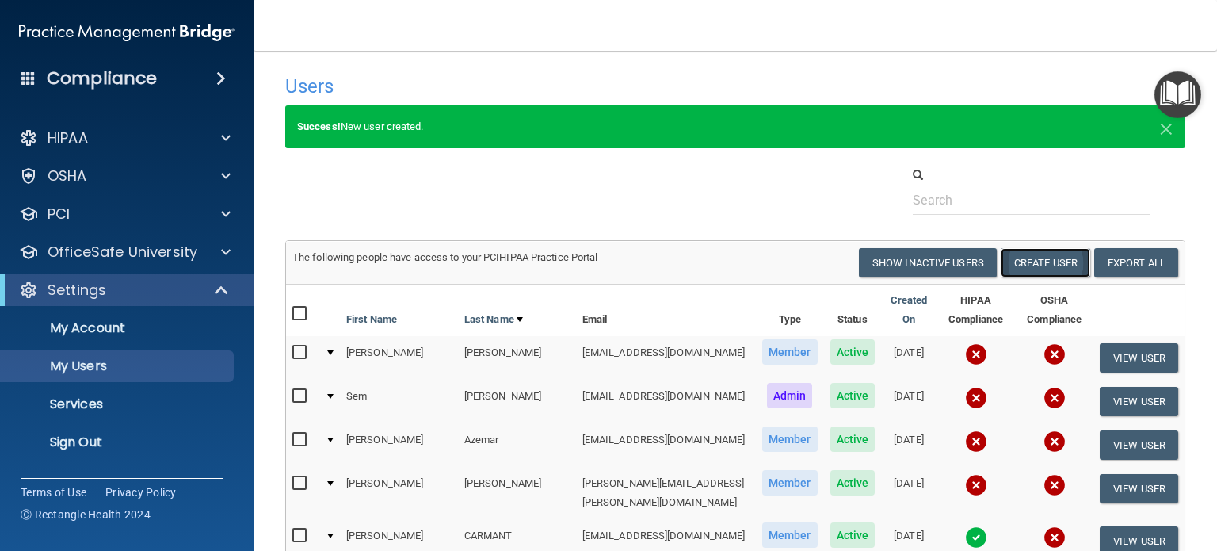
click at [1024, 268] on button "Create User" at bounding box center [1046, 262] width 90 height 29
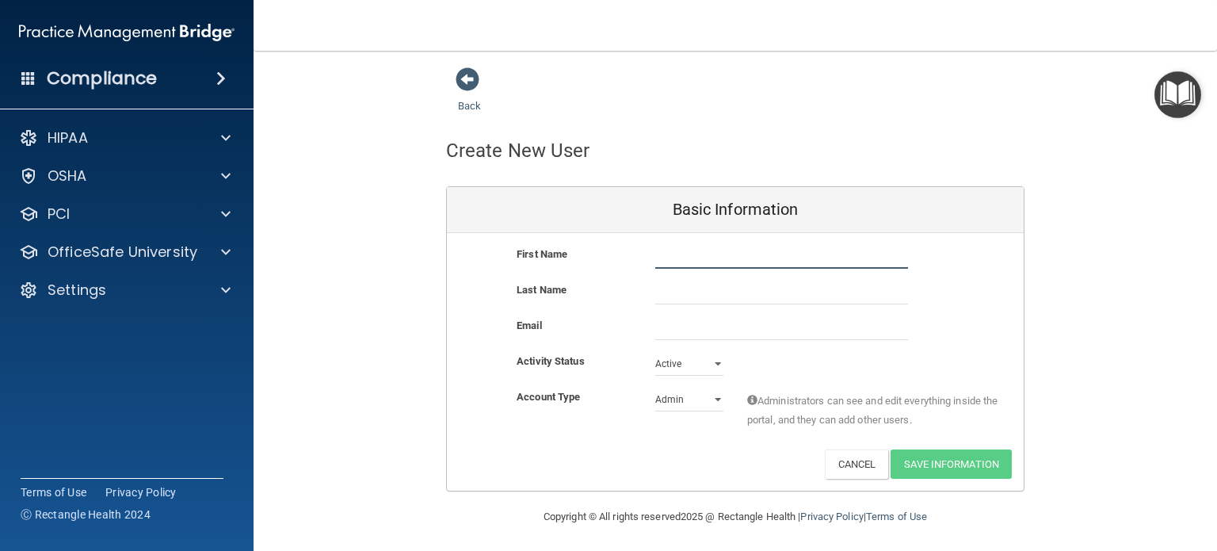
click at [676, 256] on input "text" at bounding box center [781, 257] width 253 height 24
type input "m"
type input "[PERSON_NAME] [PERSON_NAME]"
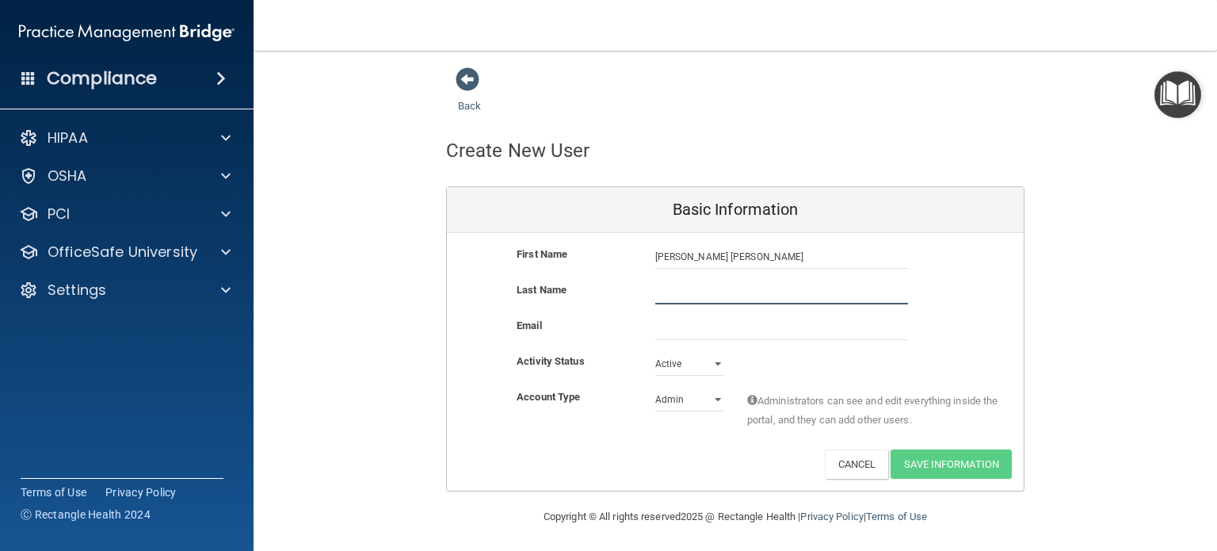
click at [700, 294] on input "text" at bounding box center [781, 293] width 253 height 24
type input "EXIL"
click at [688, 326] on input "email" at bounding box center [781, 328] width 253 height 24
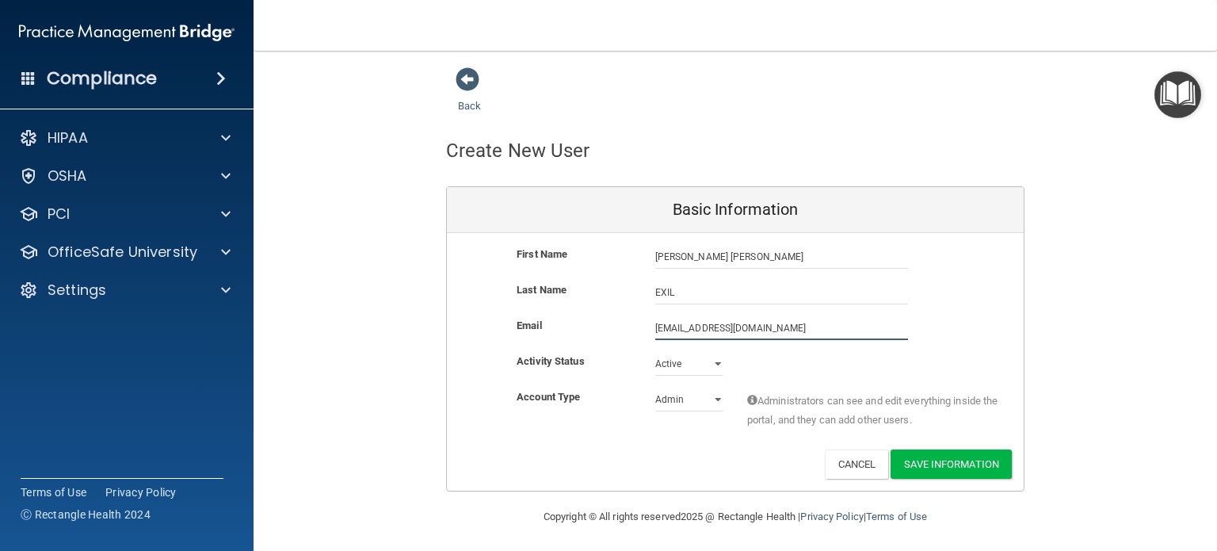
scroll to position [3, 0]
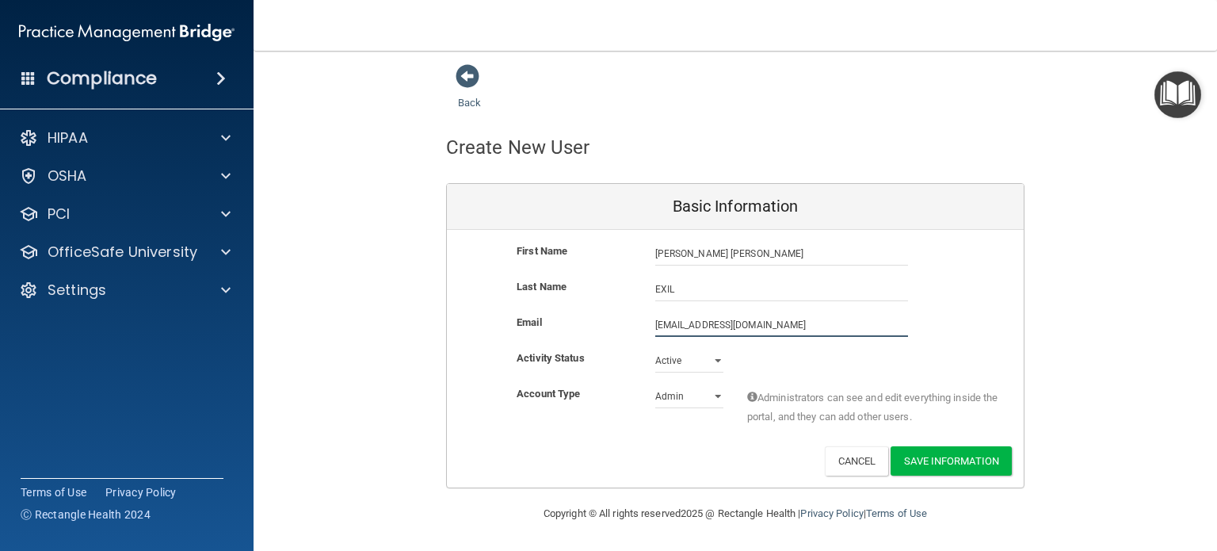
type input "[EMAIL_ADDRESS][DOMAIN_NAME]"
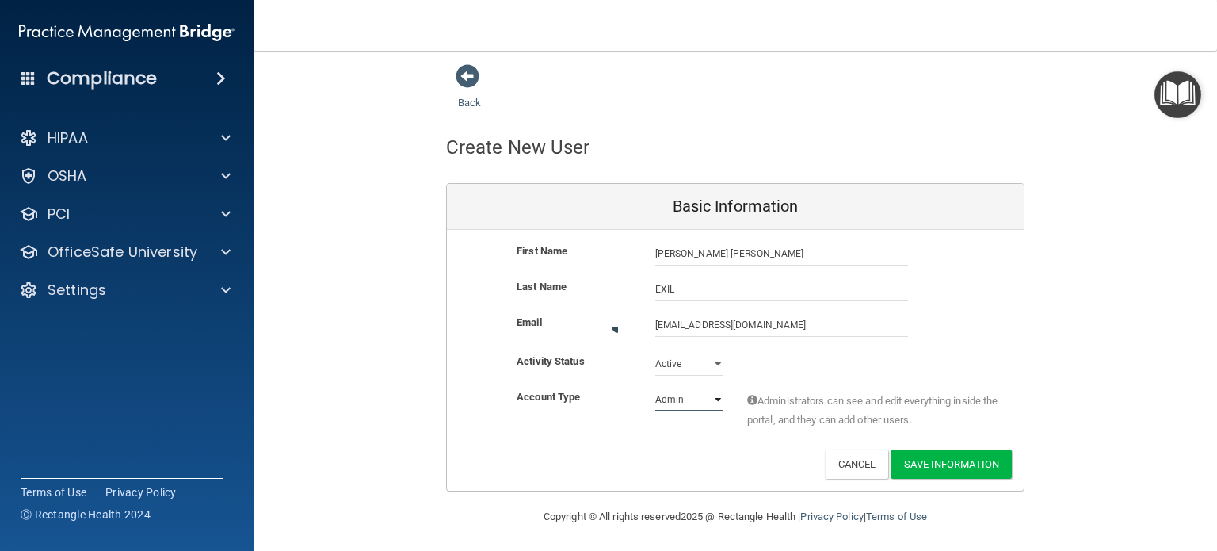
click at [681, 396] on select "Admin Member" at bounding box center [689, 399] width 68 height 24
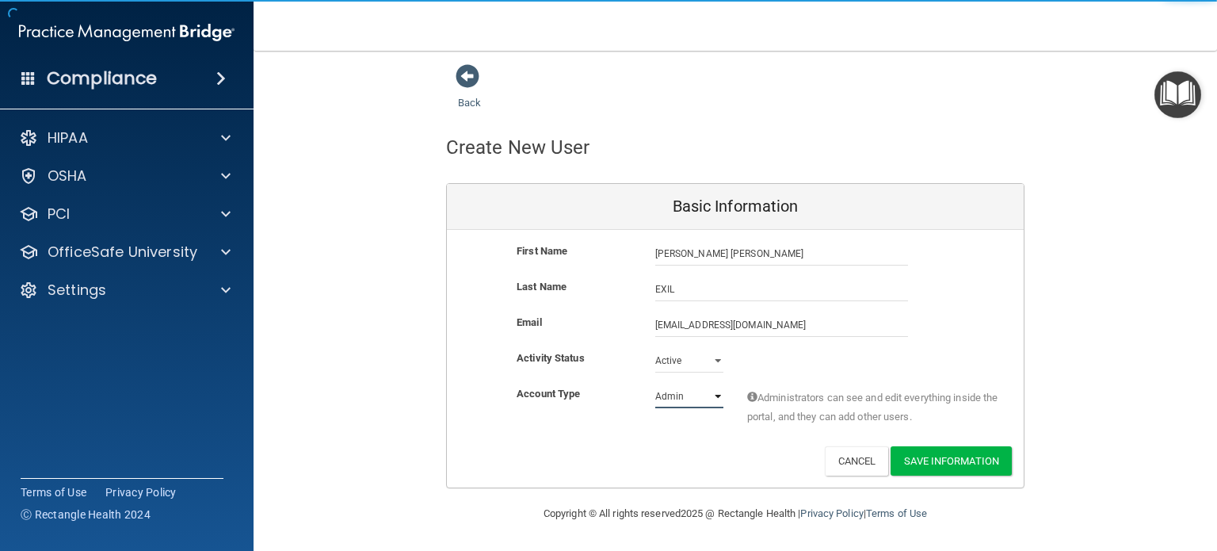
select select "practice_member"
click at [655, 384] on select "Admin Member" at bounding box center [689, 396] width 68 height 24
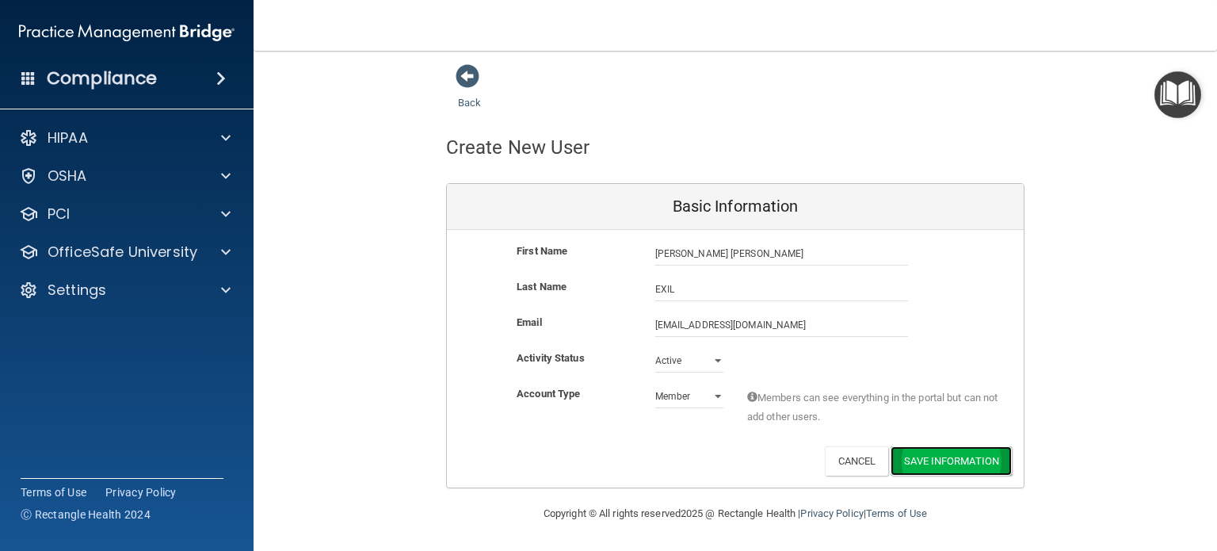
click at [919, 456] on button "Save Information" at bounding box center [951, 460] width 121 height 29
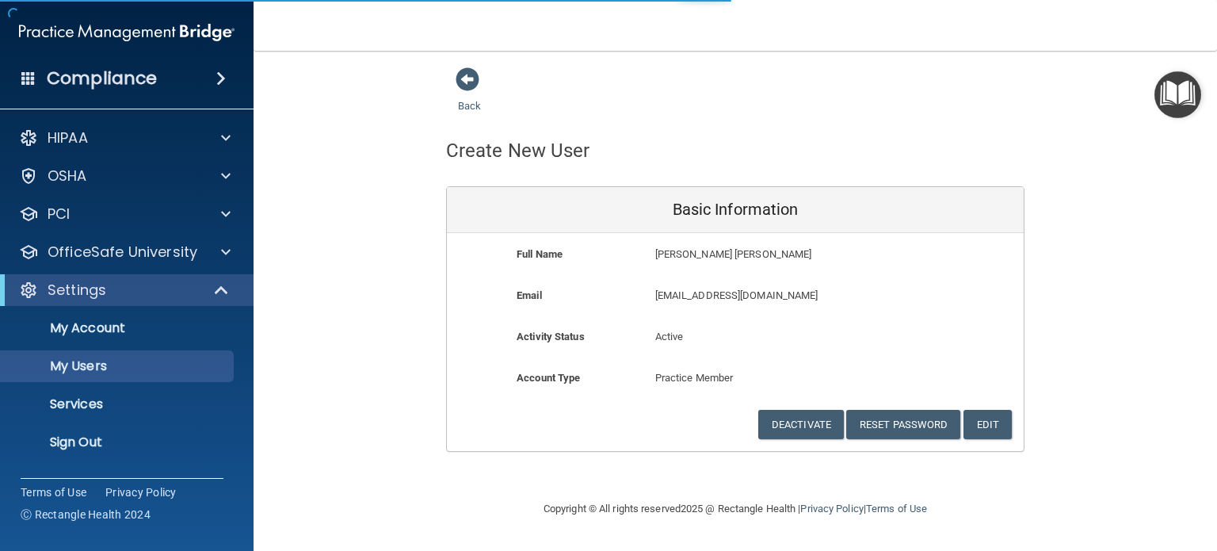
select select "20"
